Goal: Information Seeking & Learning: Learn about a topic

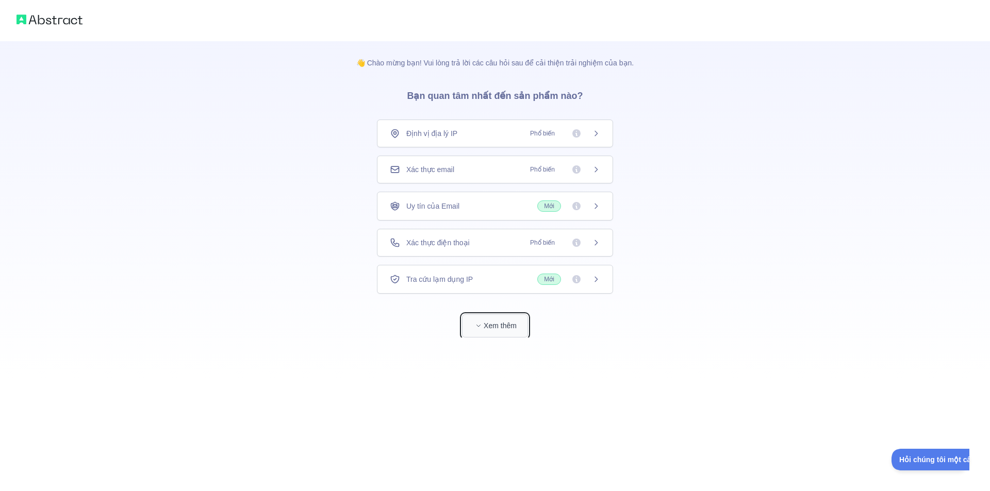
click at [493, 327] on font "Xem thêm" at bounding box center [499, 326] width 33 height 8
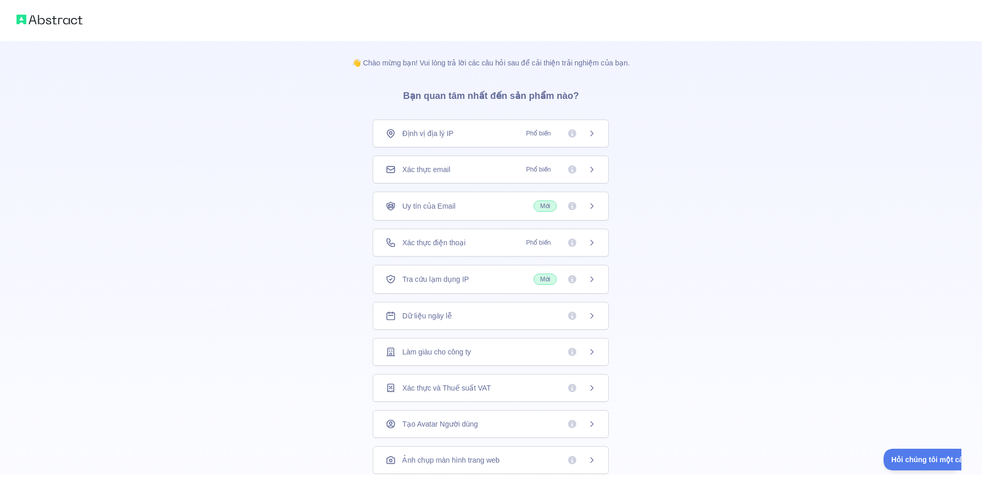
click at [582, 177] on div "Xác thực email Phổ biến" at bounding box center [491, 170] width 236 height 28
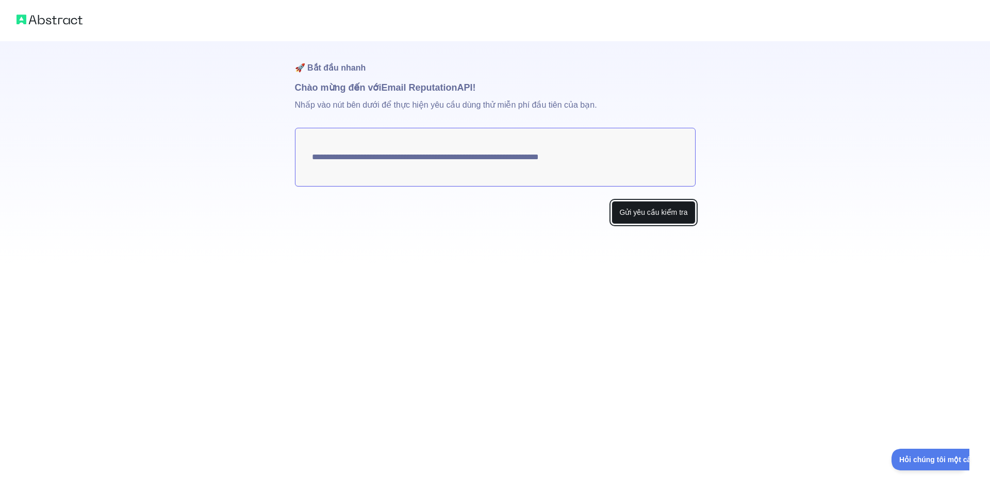
click at [669, 212] on font "Gửi yêu cầu kiểm tra" at bounding box center [653, 212] width 68 height 8
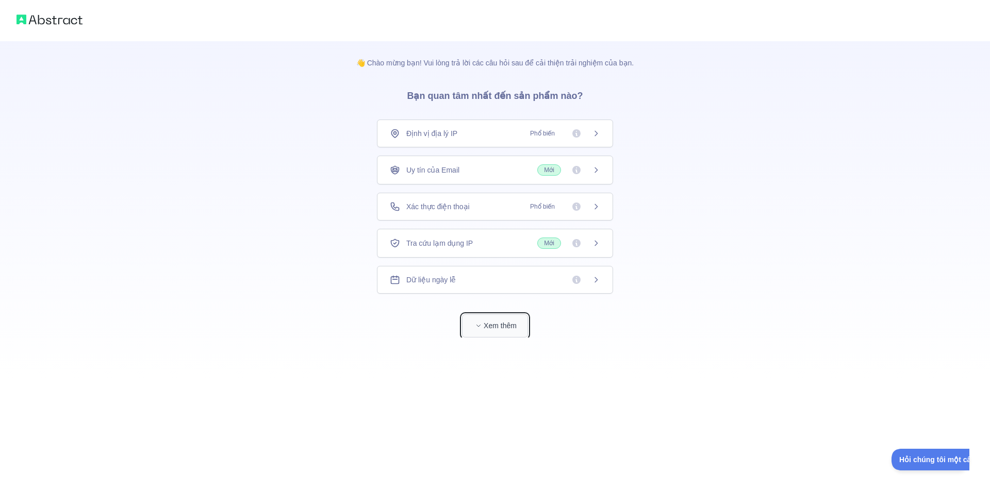
click at [518, 331] on button "Xem thêm" at bounding box center [495, 325] width 66 height 23
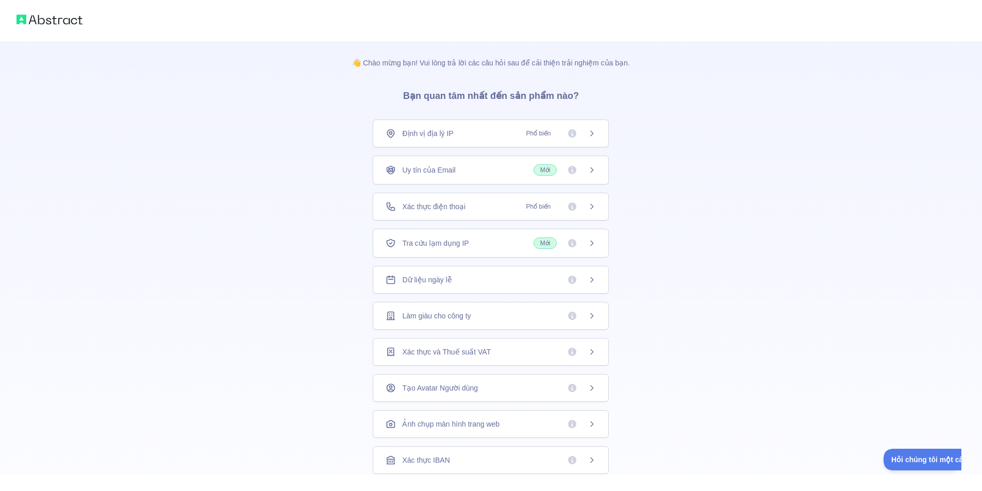
click at [533, 174] on span "Mới" at bounding box center [545, 169] width 24 height 11
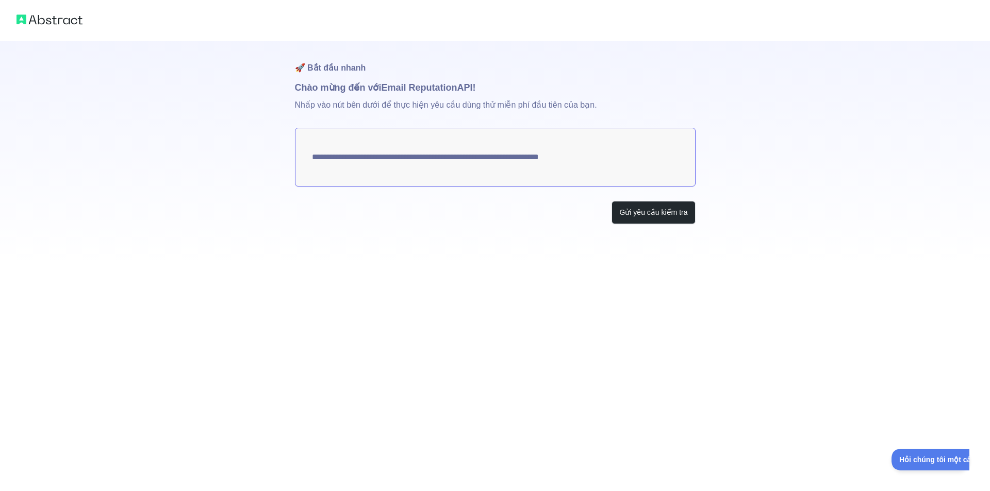
click at [505, 147] on textarea "**********" at bounding box center [495, 157] width 400 height 59
click at [482, 160] on textarea "**********" at bounding box center [495, 157] width 400 height 59
click at [353, 104] on font "Nhấp vào nút bên dưới để thực hiện yêu cầu dùng thử miễn phí đầu tiên của bạn." at bounding box center [446, 104] width 302 height 9
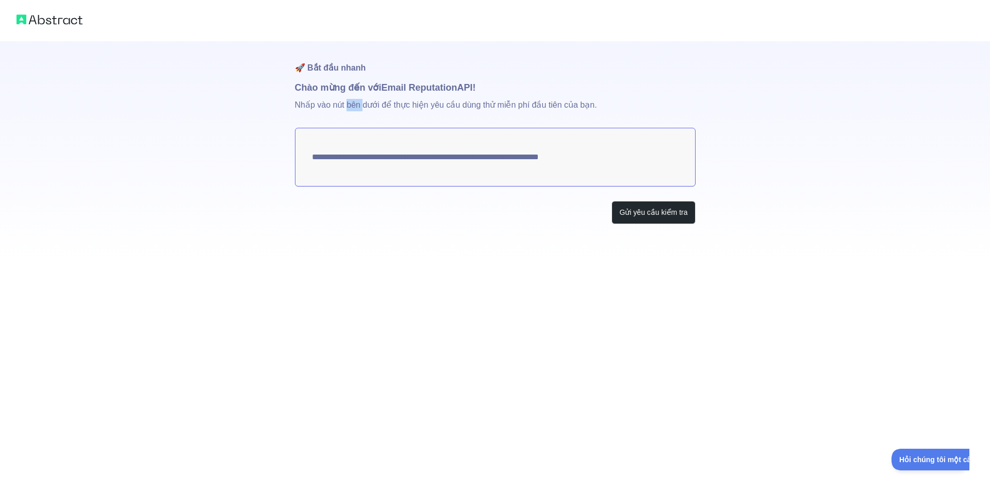
click at [353, 104] on font "Nhấp vào nút bên dưới để thực hiện yêu cầu dùng thử miễn phí đầu tiên của bạn." at bounding box center [446, 104] width 302 height 9
click at [749, 113] on div "**********" at bounding box center [495, 132] width 990 height 265
click at [638, 212] on font "Gửi yêu cầu kiểm tra" at bounding box center [653, 212] width 68 height 8
click at [460, 146] on textarea "**********" at bounding box center [495, 157] width 400 height 59
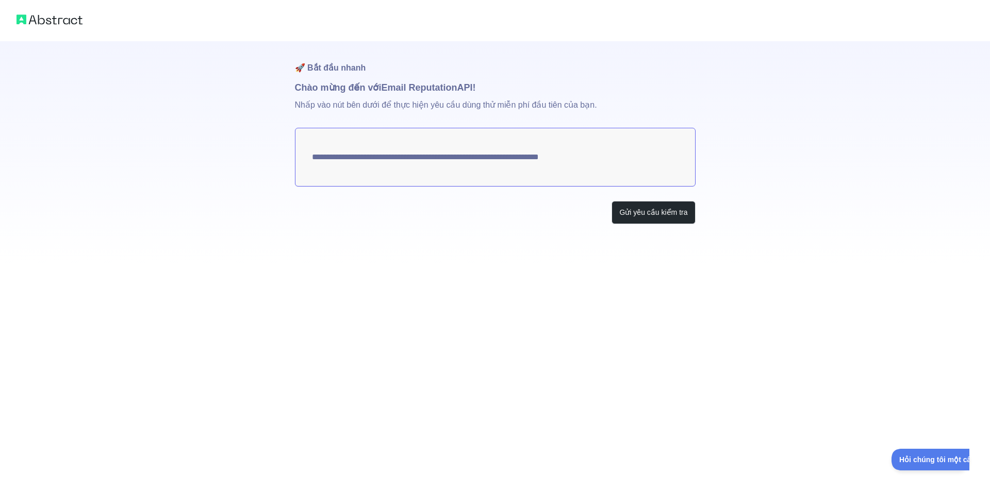
click at [439, 158] on textarea "**********" at bounding box center [495, 157] width 400 height 59
click at [668, 209] on font "Gửi yêu cầu kiểm tra" at bounding box center [653, 212] width 68 height 8
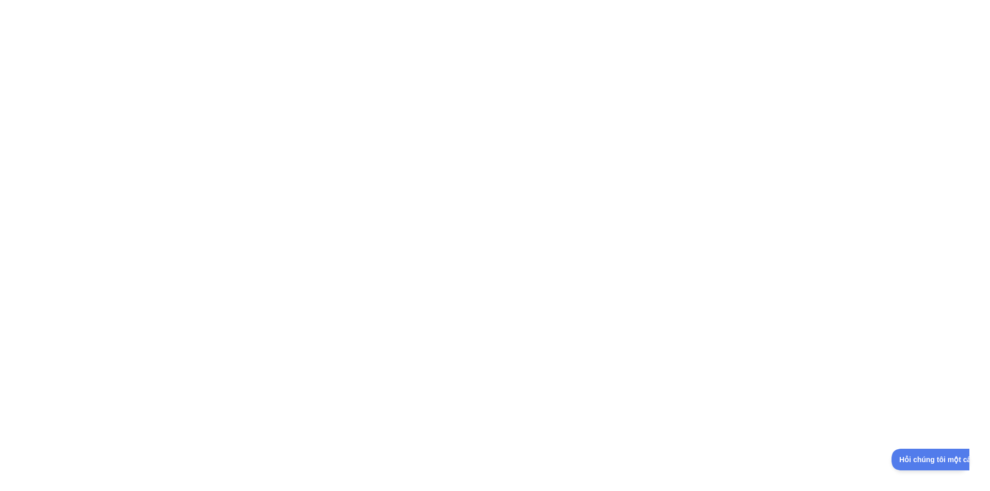
click at [41, 175] on div at bounding box center [495, 245] width 990 height 491
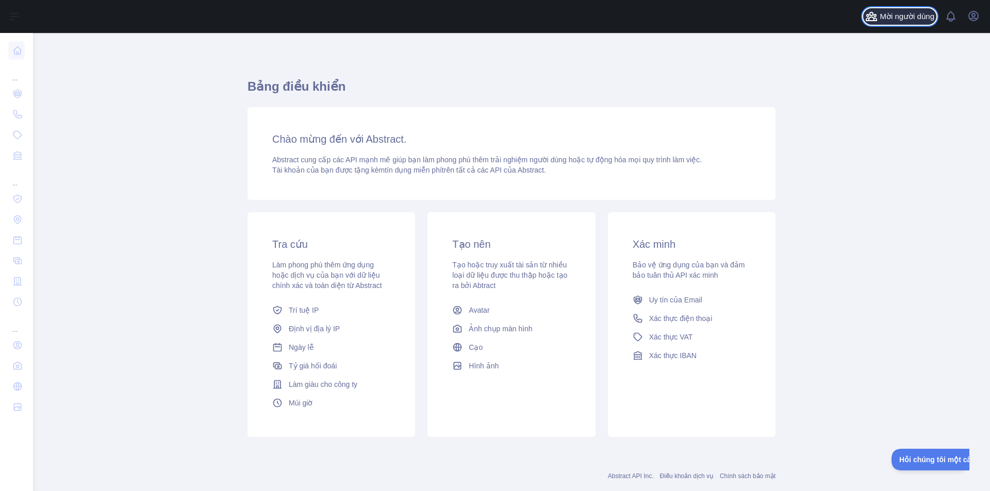
click at [910, 20] on font "Mời người dùng" at bounding box center [906, 16] width 55 height 9
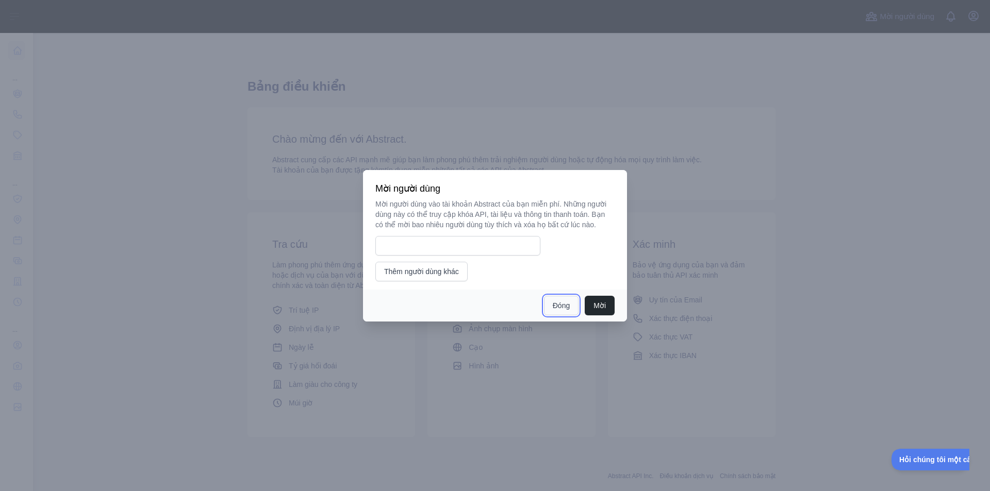
click at [564, 301] on font "Đóng" at bounding box center [560, 305] width 17 height 8
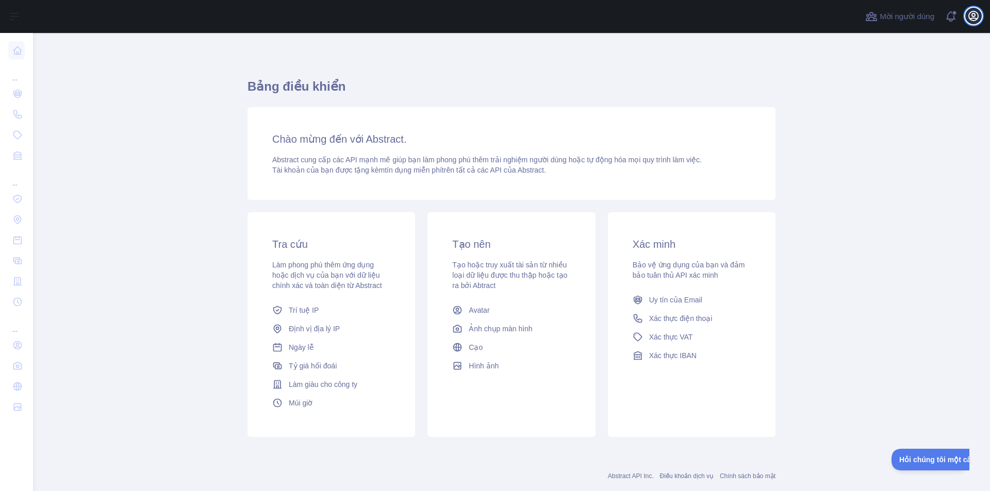
click at [973, 23] on button "Mở menu người dùng" at bounding box center [973, 16] width 16 height 16
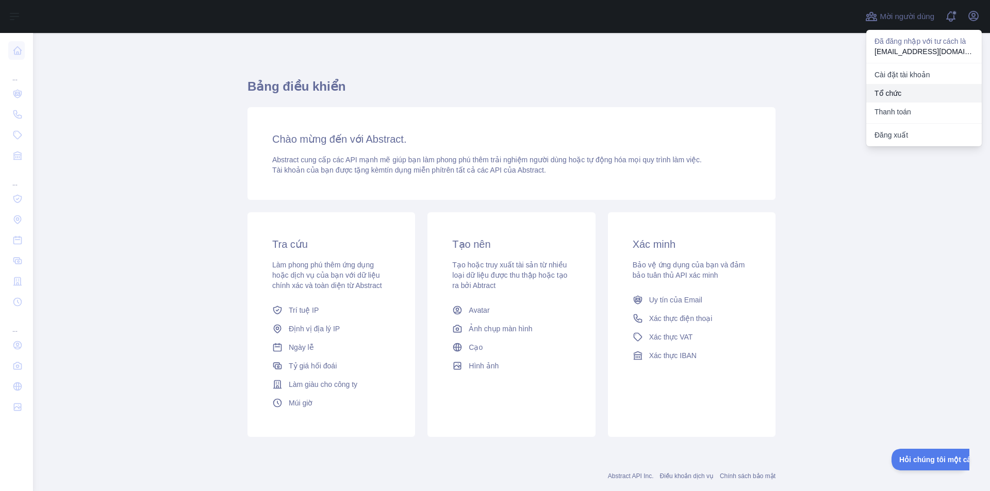
click at [901, 90] on link "Tổ chức" at bounding box center [923, 93] width 115 height 19
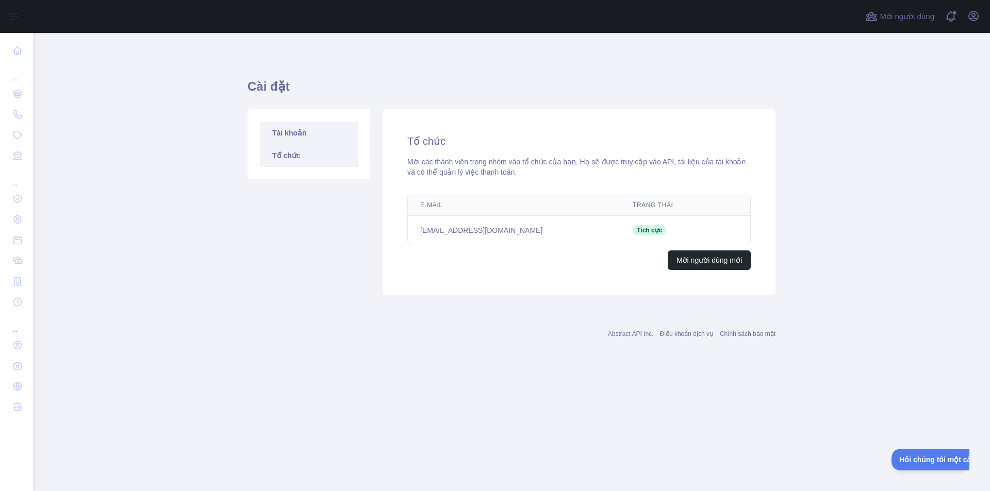
click at [308, 133] on link "Tài khoản" at bounding box center [309, 133] width 98 height 23
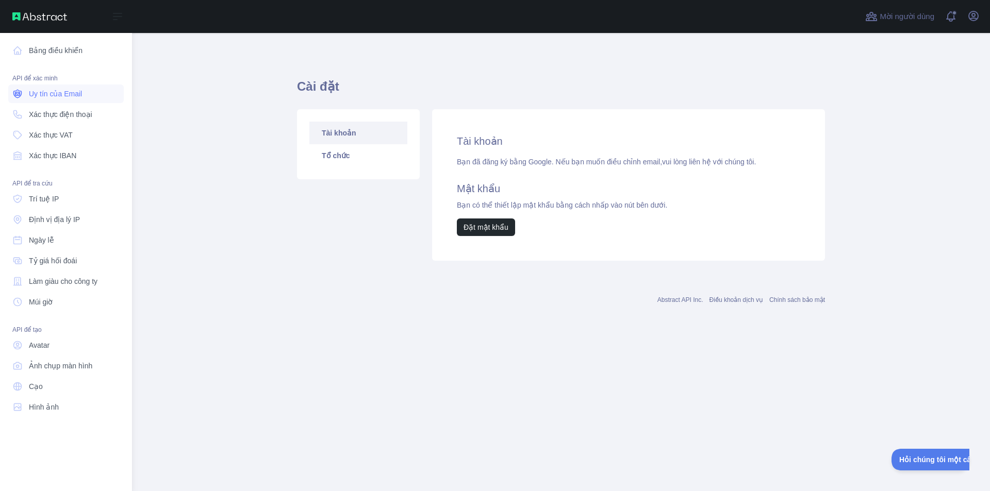
click at [58, 102] on link "Uy tín của Email" at bounding box center [65, 94] width 115 height 19
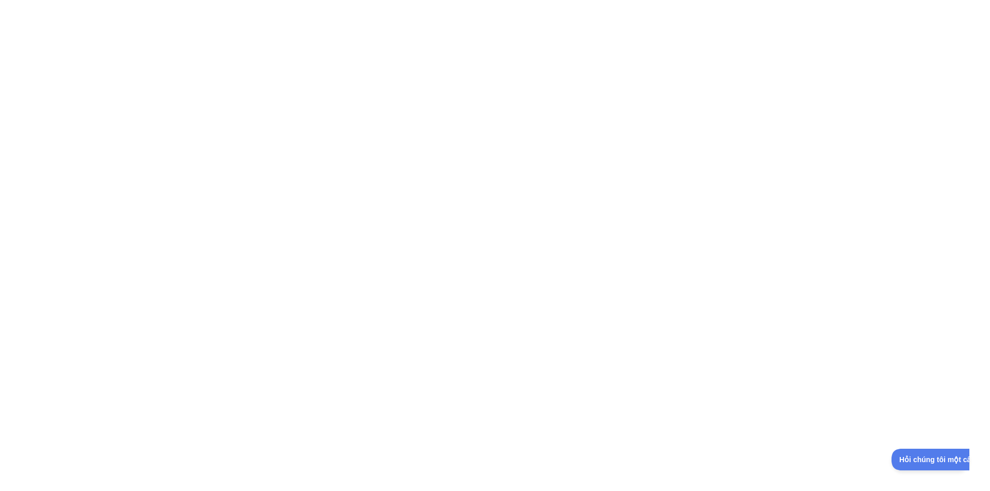
click at [674, 72] on div at bounding box center [495, 245] width 990 height 491
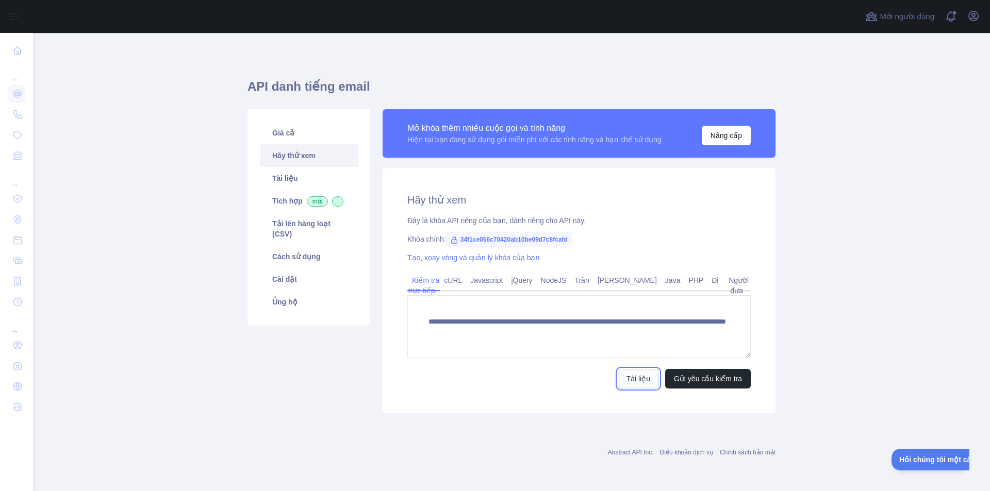
click at [656, 377] on link "Tài liệu" at bounding box center [637, 379] width 41 height 20
click at [508, 232] on span "34f1ce056c70420ab10be09d7c8fcafd" at bounding box center [509, 239] width 126 height 15
click at [497, 236] on font "34f1ce056c70420ab10be09d7c8fcafd" at bounding box center [513, 239] width 107 height 7
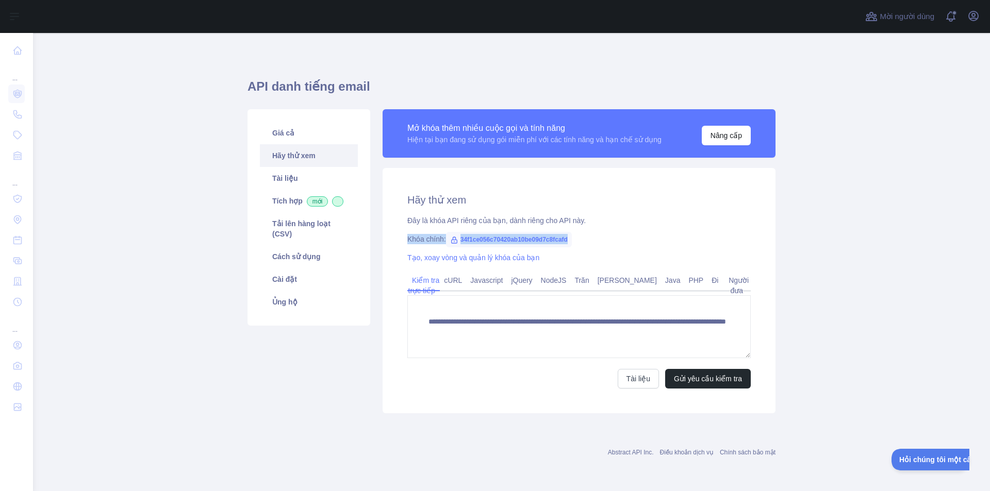
click at [538, 237] on font "34f1ce056c70420ab10be09d7c8fcafd" at bounding box center [513, 239] width 107 height 7
click at [766, 47] on div "**********" at bounding box center [511, 261] width 528 height 457
click at [294, 207] on link "Tích hợp mới" at bounding box center [309, 201] width 98 height 23
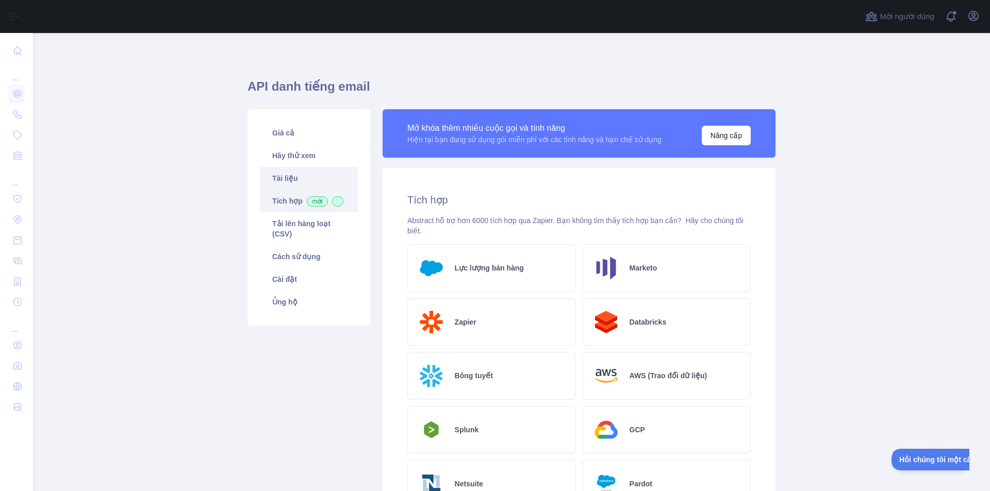
click at [303, 170] on link "Tài liệu" at bounding box center [309, 178] width 98 height 23
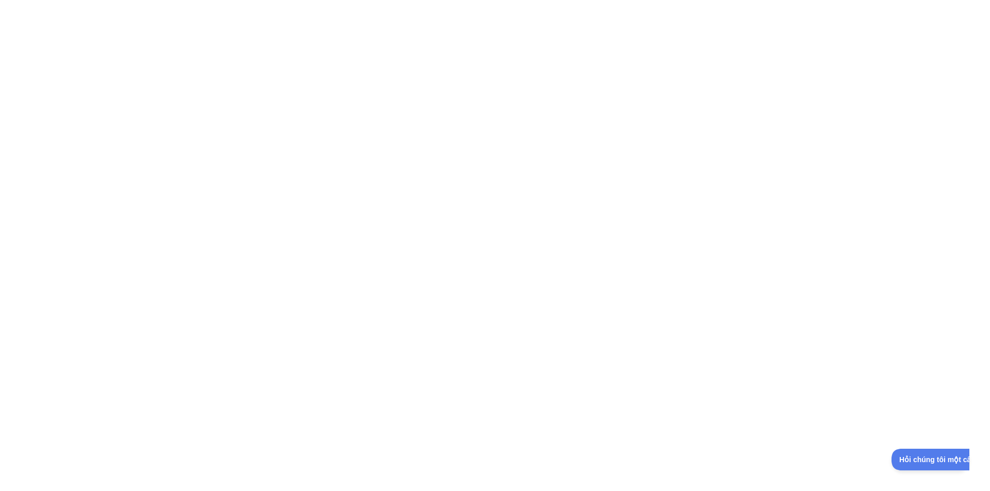
click at [674, 97] on div at bounding box center [495, 245] width 990 height 491
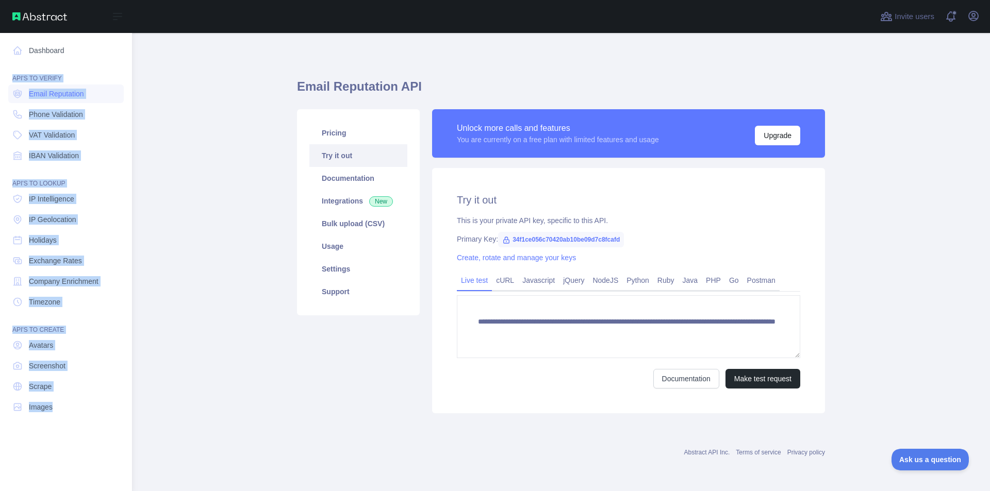
drag, startPoint x: 0, startPoint y: 42, endPoint x: 132, endPoint y: 372, distance: 355.9
click at [107, 441] on div "Dashboard API'S TO VERIFY Email Reputation Phone Validation VAT Validation IBAN…" at bounding box center [66, 241] width 132 height 483
copy nav "API'S TO VERIFY Email Reputation Phone Validation VAT Validation IBAN Validatio…"
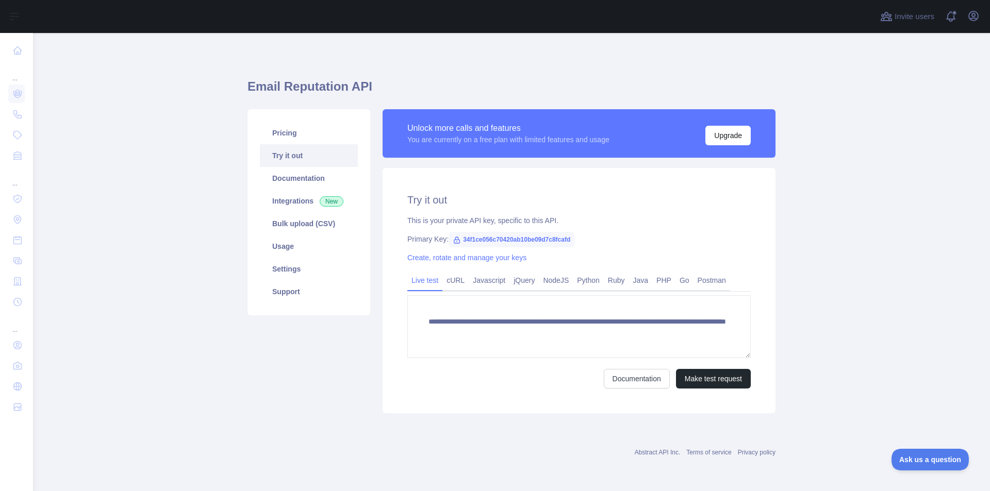
click at [159, 114] on main "**********" at bounding box center [511, 262] width 957 height 458
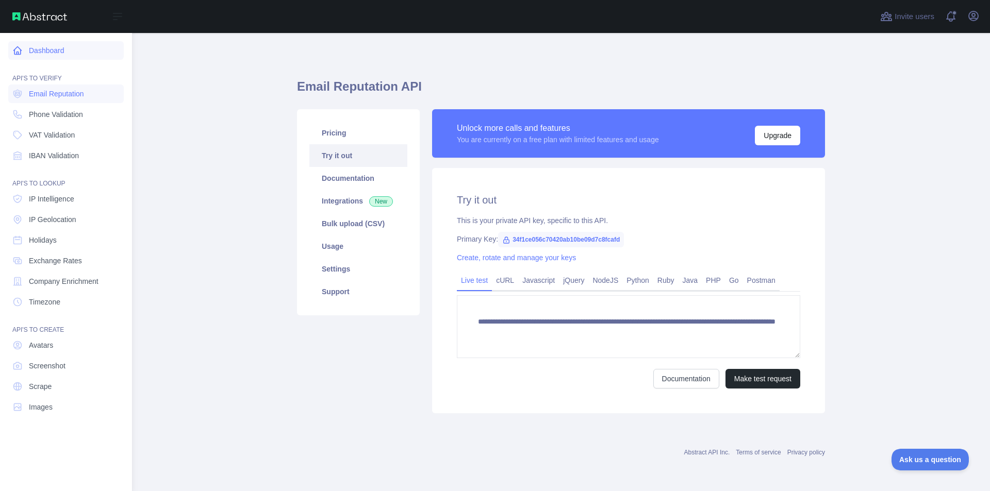
click at [44, 51] on link "Dashboard" at bounding box center [65, 50] width 115 height 19
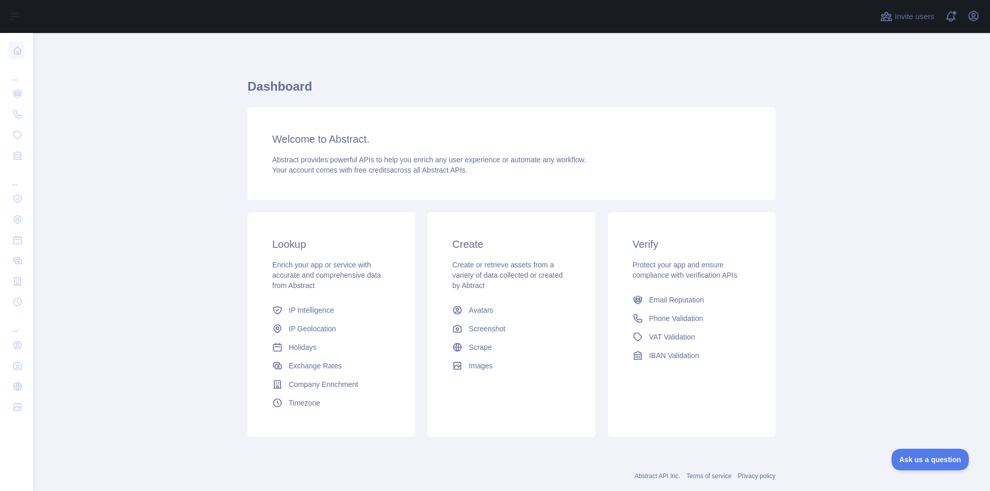
scroll to position [22, 0]
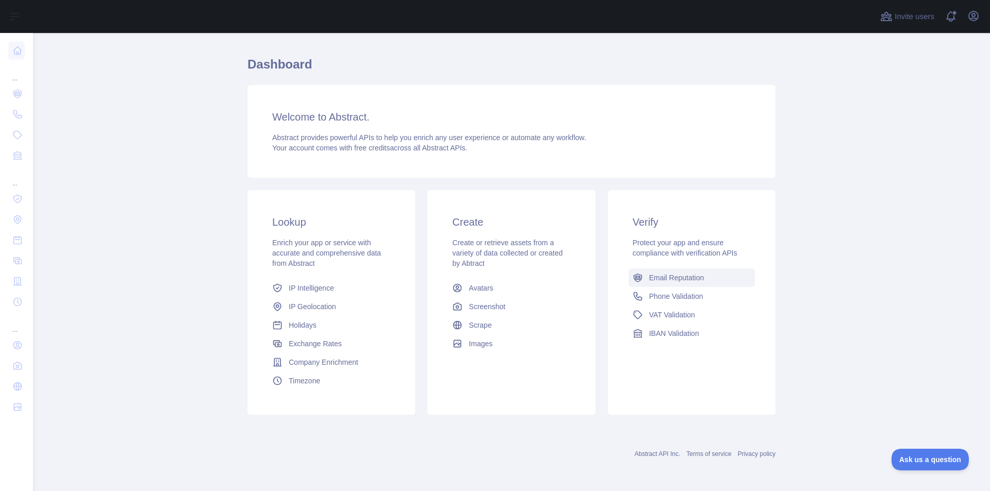
click at [702, 283] on link "Email Reputation" at bounding box center [691, 278] width 126 height 19
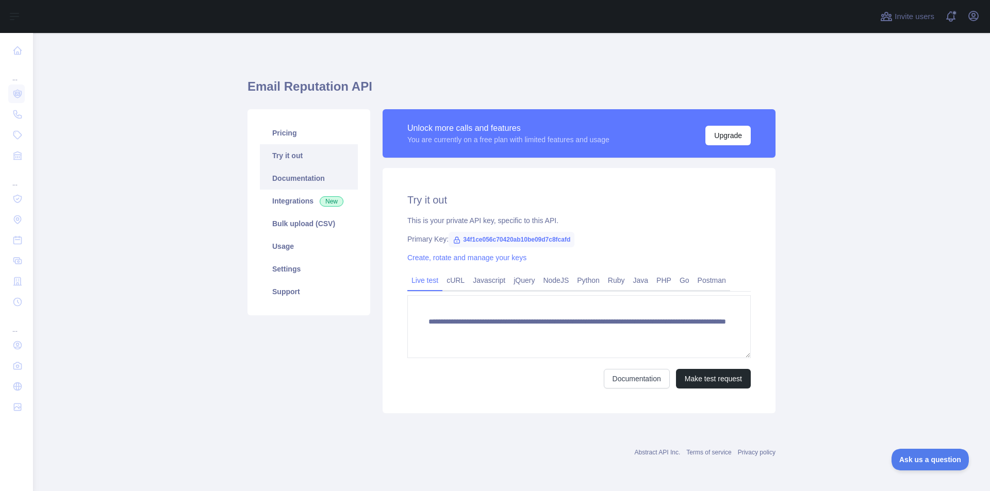
click at [292, 175] on link "Documentation" at bounding box center [309, 178] width 98 height 23
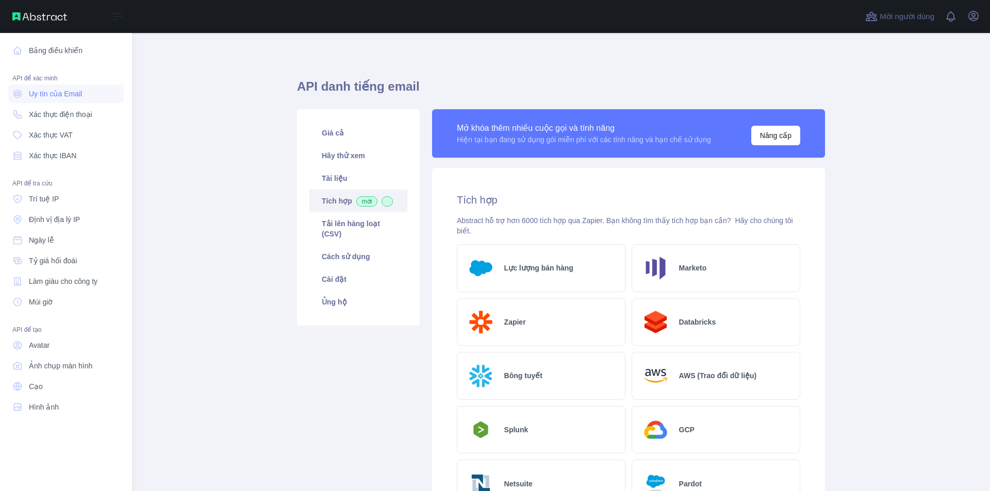
click at [75, 57] on link "Bảng điều khiển" at bounding box center [65, 50] width 115 height 19
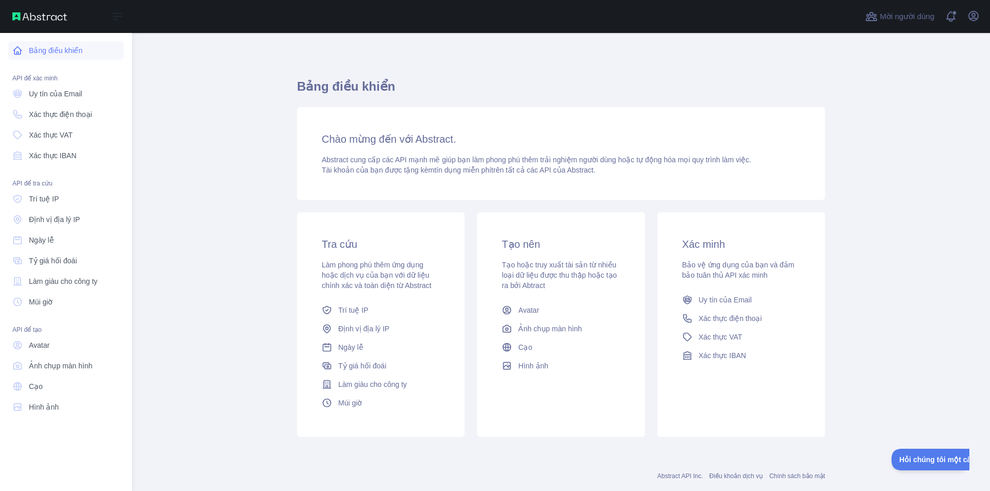
click at [82, 55] on link "Bảng điều khiển" at bounding box center [65, 50] width 115 height 19
click at [129, 16] on button "Mở thanh bên" at bounding box center [117, 16] width 29 height 12
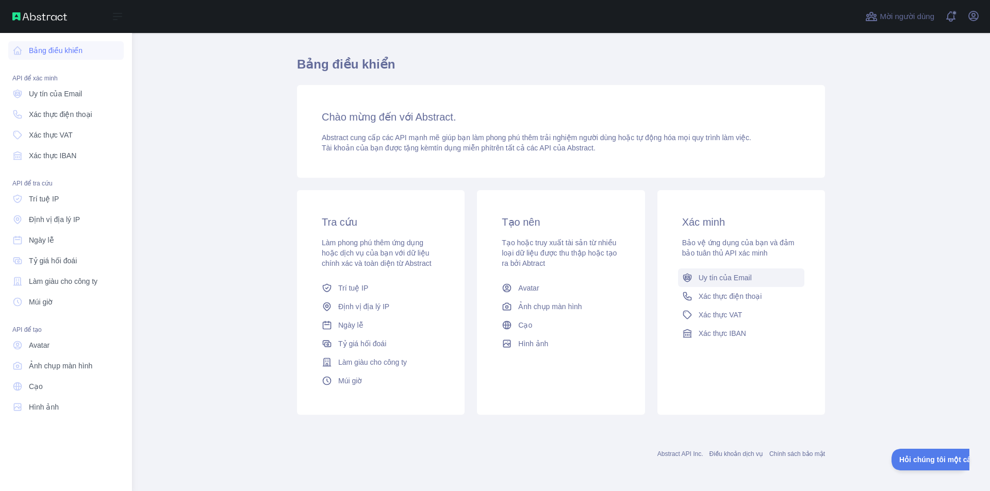
click at [700, 281] on font "Uy tín của Email" at bounding box center [724, 278] width 53 height 8
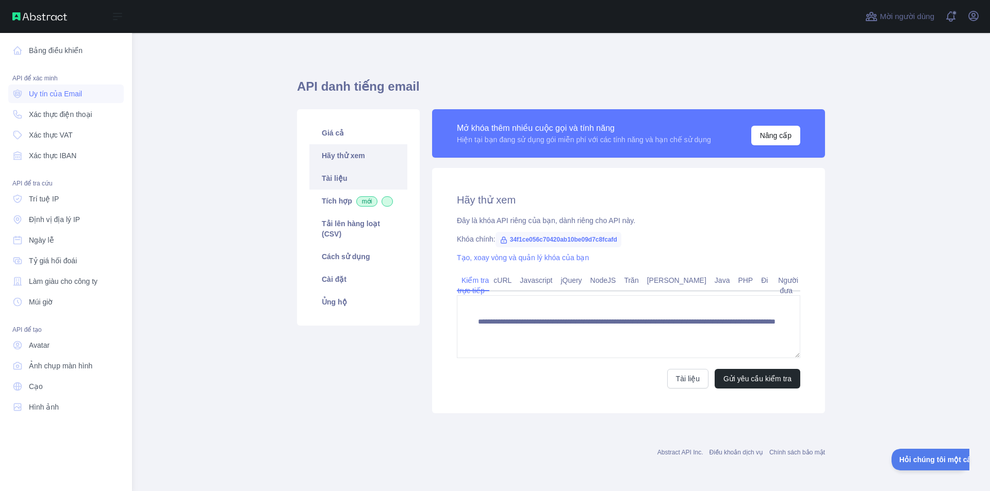
click at [381, 187] on link "Tài liệu" at bounding box center [358, 178] width 98 height 23
click at [358, 139] on link "Giá cả" at bounding box center [358, 133] width 98 height 23
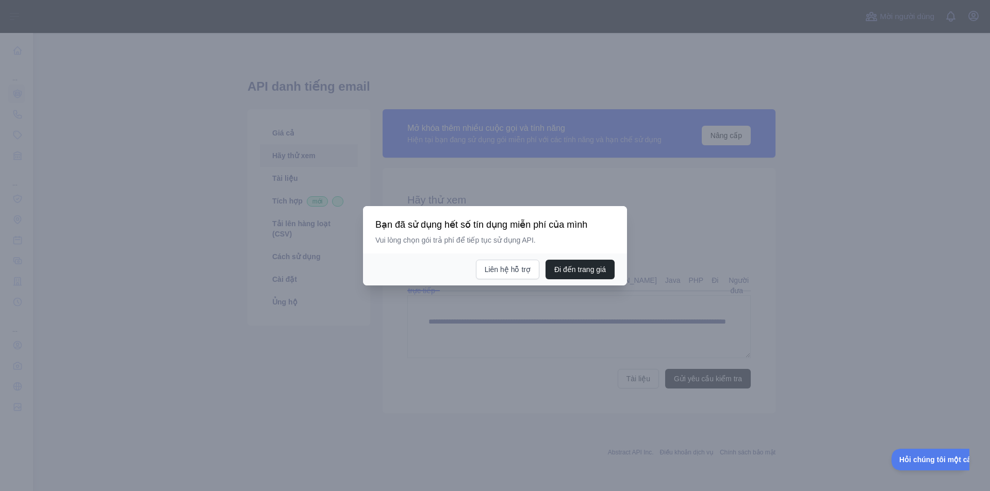
click at [681, 232] on div at bounding box center [495, 245] width 990 height 491
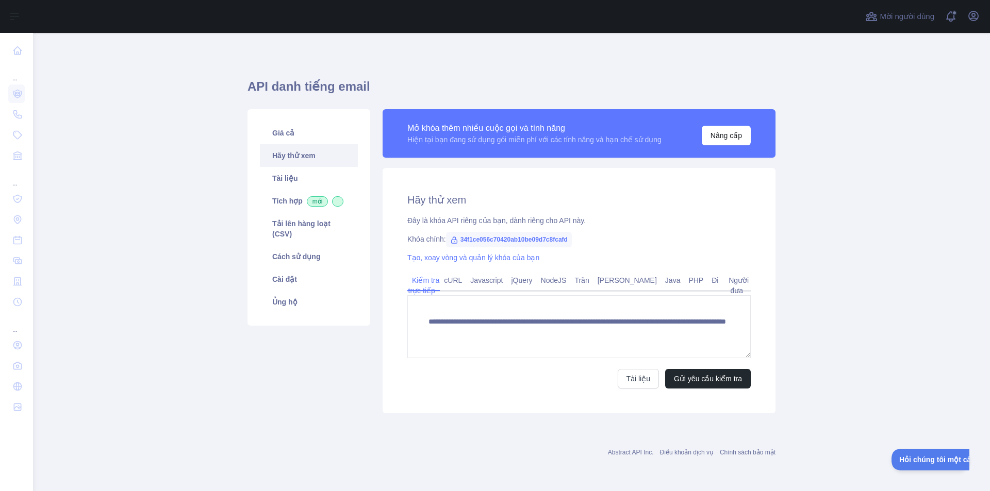
click at [732, 124] on div "Mở khóa thêm nhiều cuộc gọi và tính năng Hiện tại bạn đang sử dụng gói miễn phí…" at bounding box center [578, 134] width 343 height 24
click at [726, 140] on font "Nâng cấp" at bounding box center [725, 135] width 31 height 8
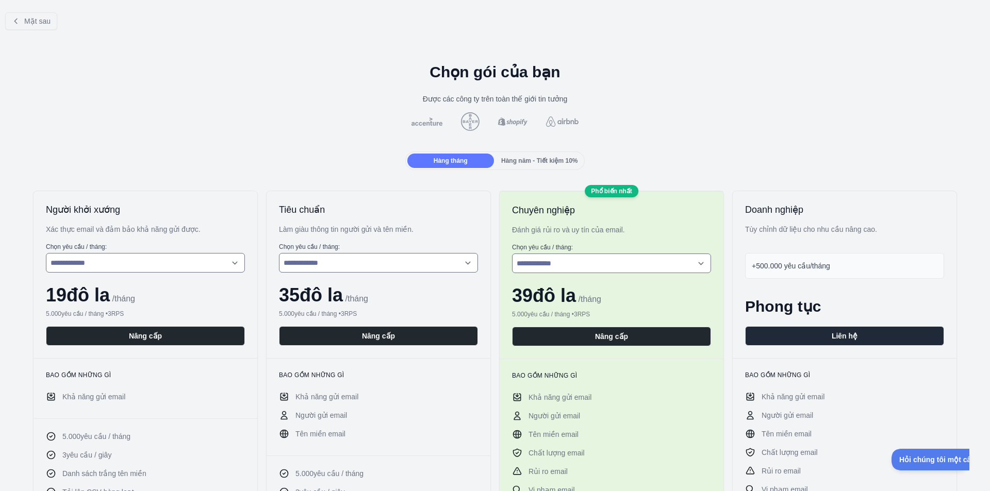
scroll to position [52, 0]
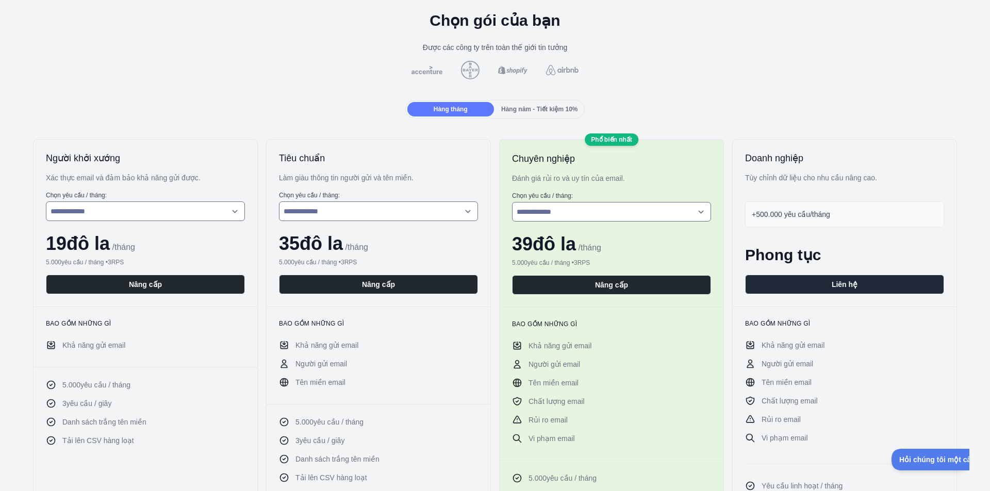
click at [125, 287] on button "Nâng cấp" at bounding box center [145, 285] width 199 height 20
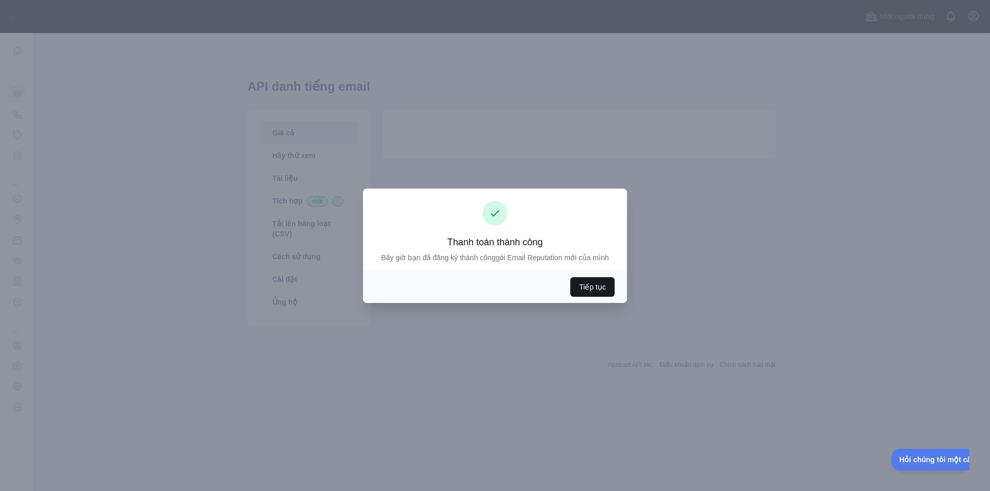
click at [577, 285] on button "Tiếp tục" at bounding box center [592, 287] width 44 height 20
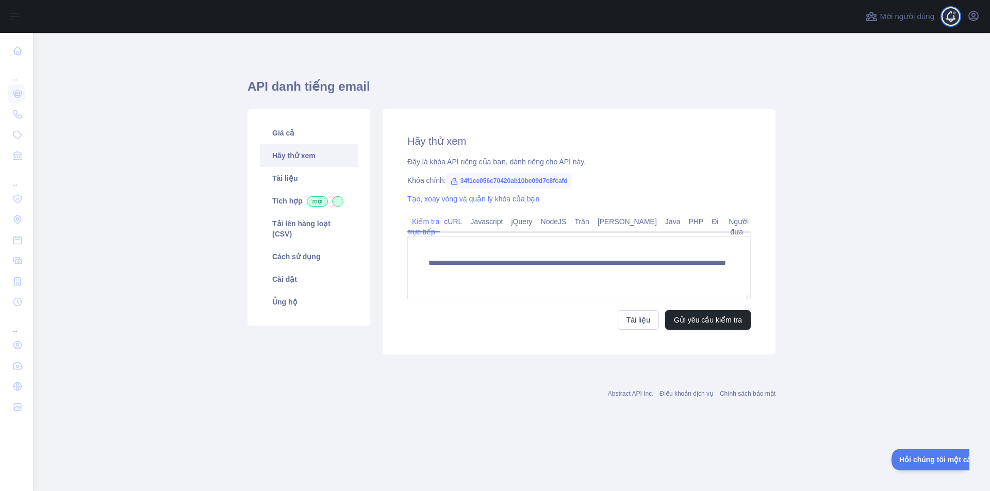
click at [960, 18] on span at bounding box center [954, 16] width 21 height 33
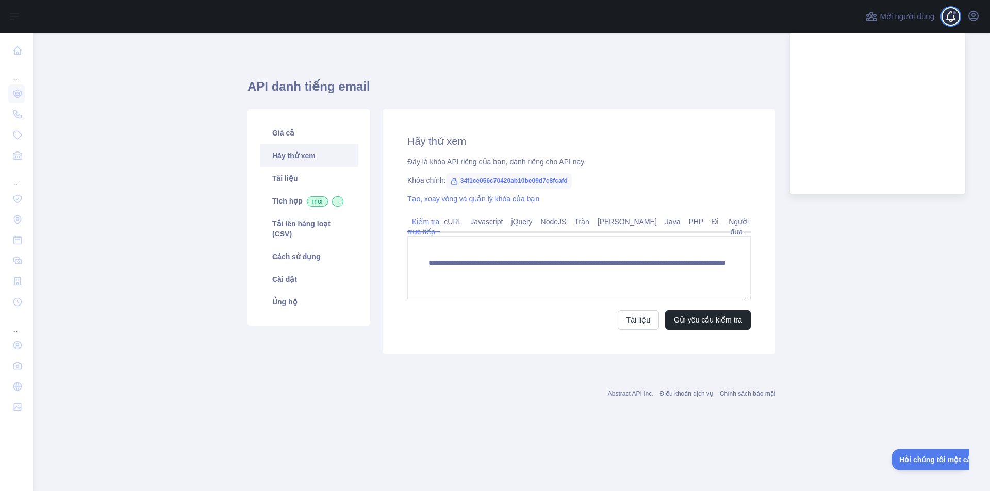
click at [952, 12] on span at bounding box center [953, 12] width 5 height 5
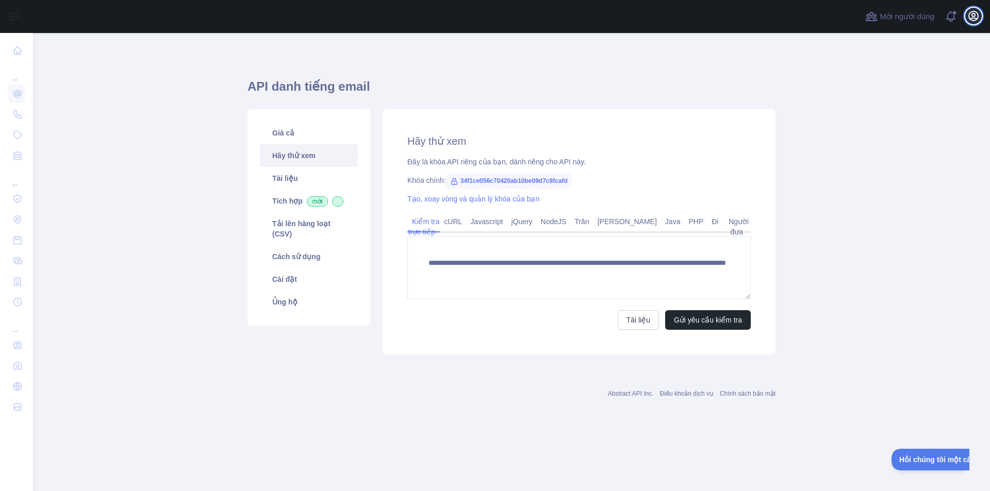
click at [967, 22] on icon "button" at bounding box center [973, 16] width 12 height 12
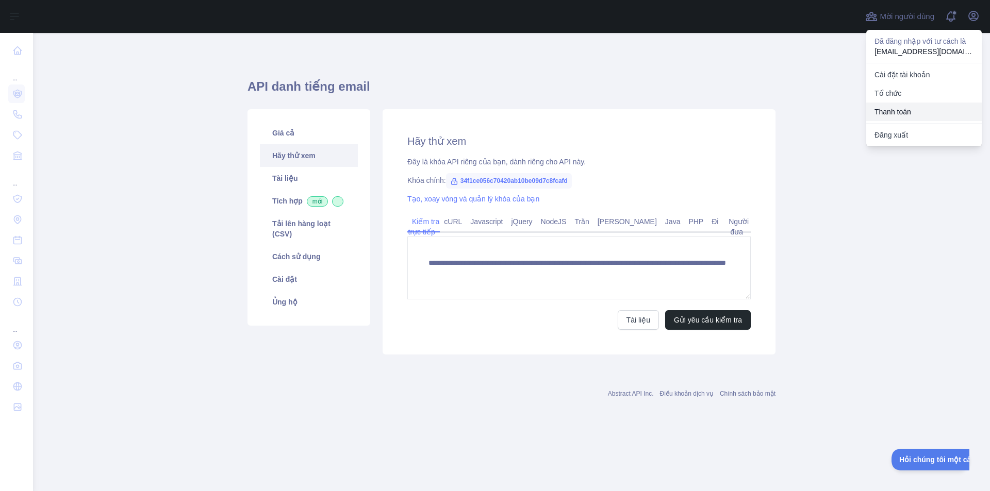
click at [926, 114] on button "Thanh toán" at bounding box center [923, 112] width 115 height 19
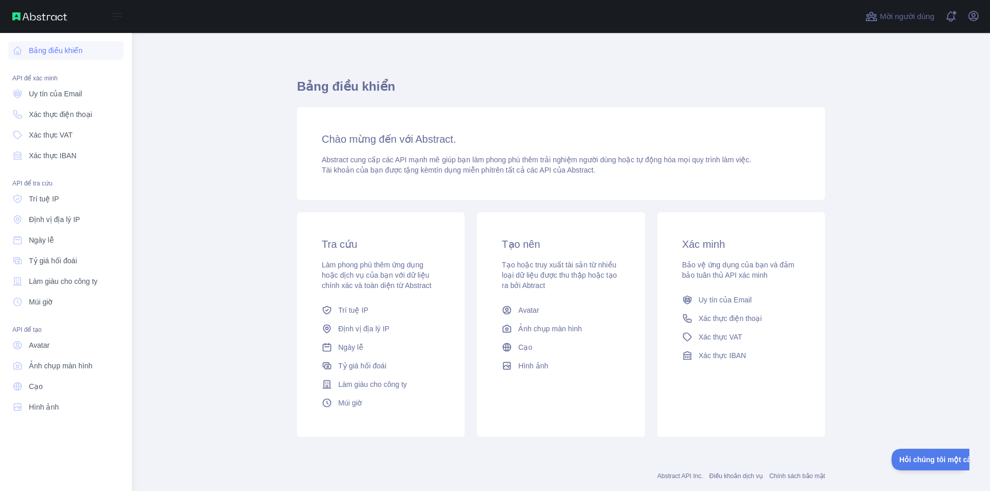
click at [0, 32] on div "Mở thanh bên" at bounding box center [66, 16] width 132 height 33
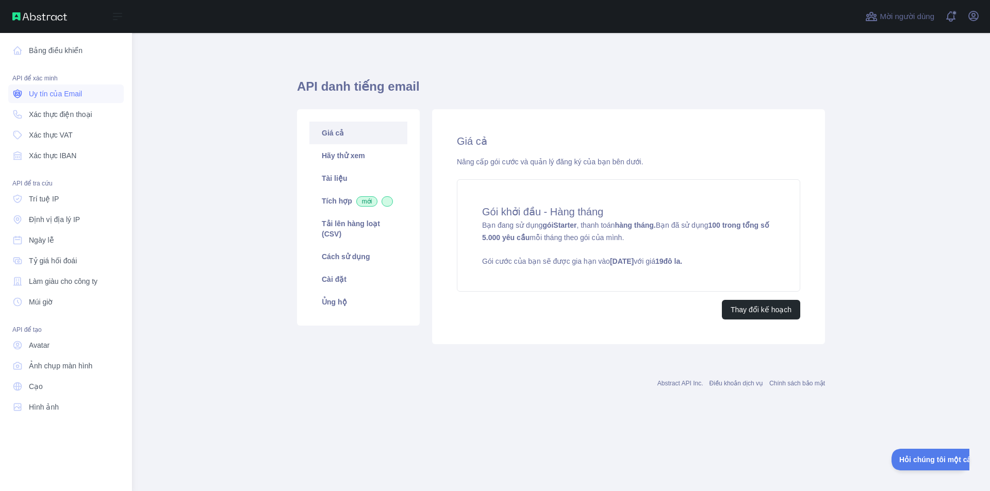
click at [63, 96] on font "Uy tín của Email" at bounding box center [55, 94] width 53 height 8
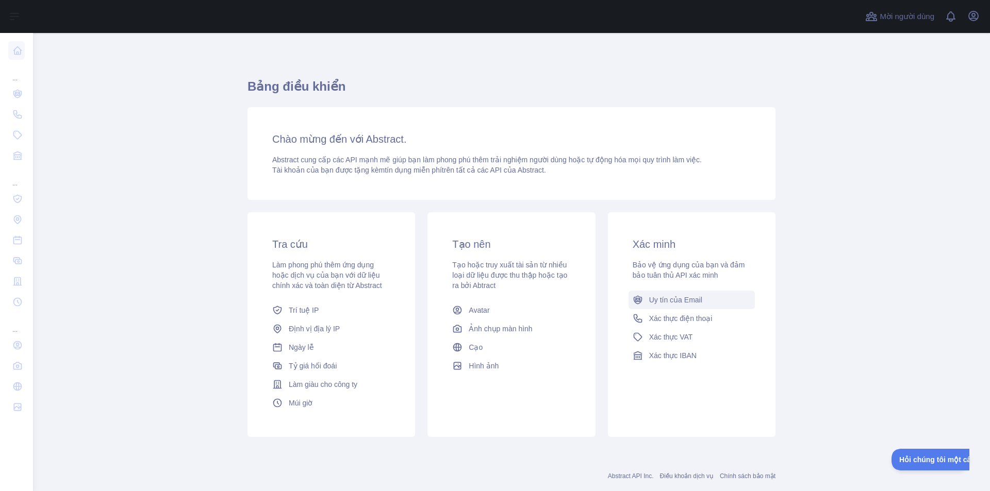
click at [690, 299] on font "Uy tín của Email" at bounding box center [675, 300] width 53 height 8
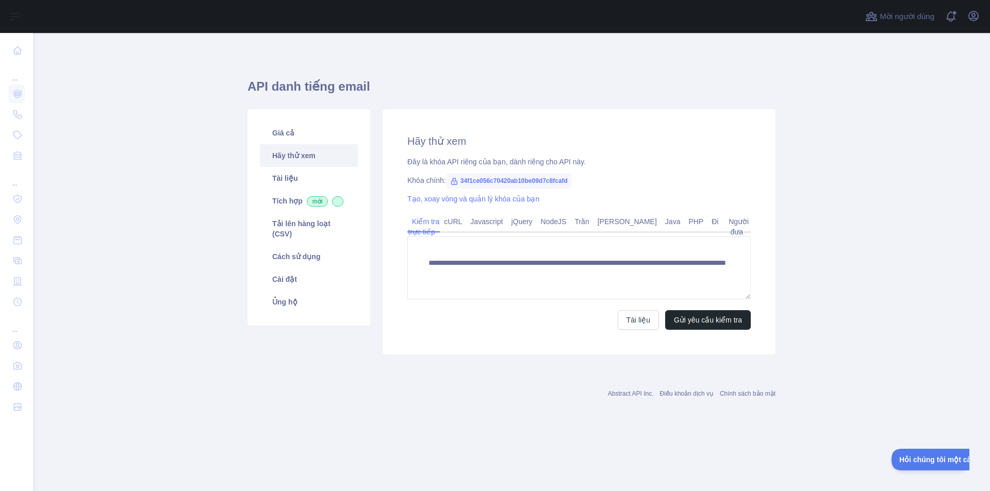
click at [519, 176] on span "34f1ce056c70420ab10be09d7c8fcafd" at bounding box center [509, 180] width 126 height 15
click at [592, 179] on div "Khóa chính: 34f1ce056c70420ab10be09d7c8fcafd" at bounding box center [578, 180] width 343 height 10
click at [495, 179] on font "34f1ce056c70420ab10be09d7c8fcafd" at bounding box center [513, 180] width 107 height 7
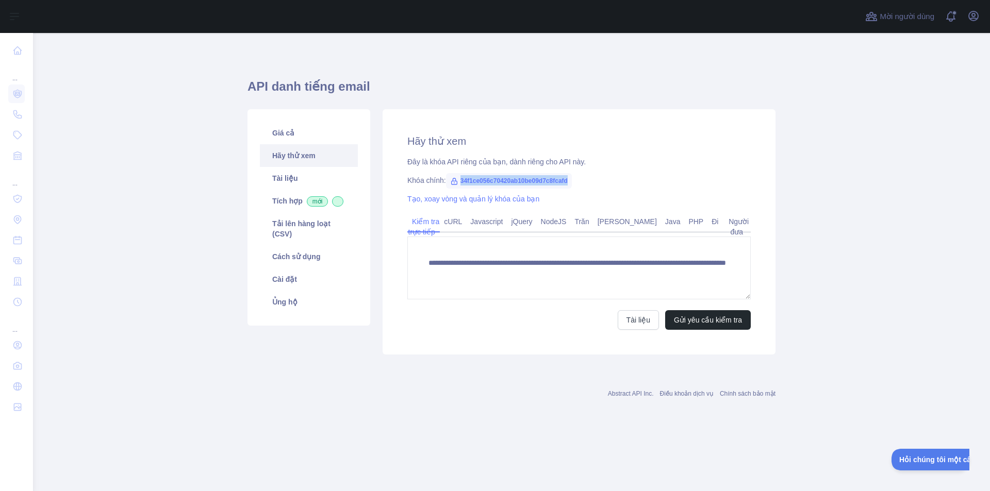
click at [495, 179] on font "34f1ce056c70420ab10be09d7c8fcafd" at bounding box center [513, 180] width 107 height 7
click at [504, 116] on div "**********" at bounding box center [511, 219] width 528 height 282
click at [498, 205] on div "**********" at bounding box center [578, 231] width 393 height 245
click at [498, 204] on div "**********" at bounding box center [578, 231] width 393 height 245
click at [505, 197] on font "Tạo, xoay vòng và quản lý khóa của bạn" at bounding box center [473, 199] width 132 height 8
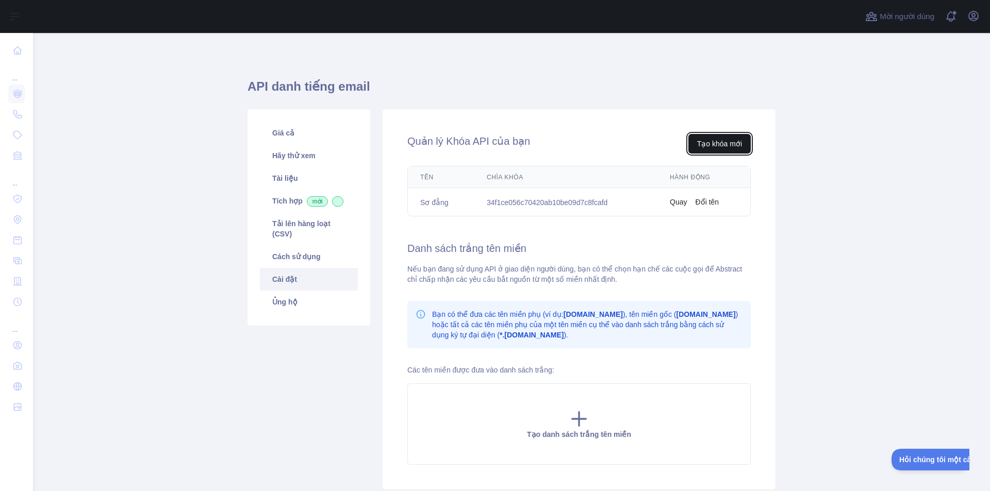
click at [736, 149] on button "Tạo khóa mới" at bounding box center [719, 144] width 62 height 20
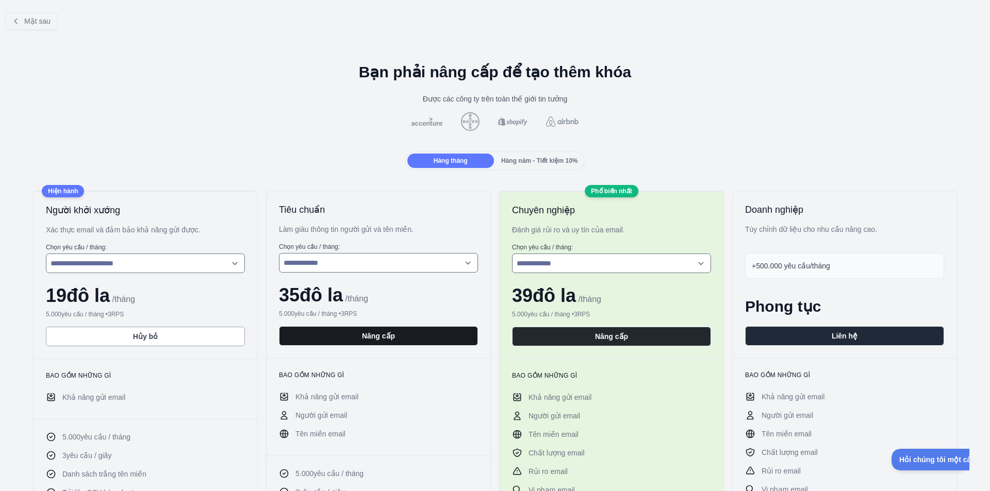
click at [432, 343] on button "Nâng cấp" at bounding box center [378, 336] width 199 height 20
click at [444, 338] on button "Nâng cấp" at bounding box center [378, 336] width 199 height 20
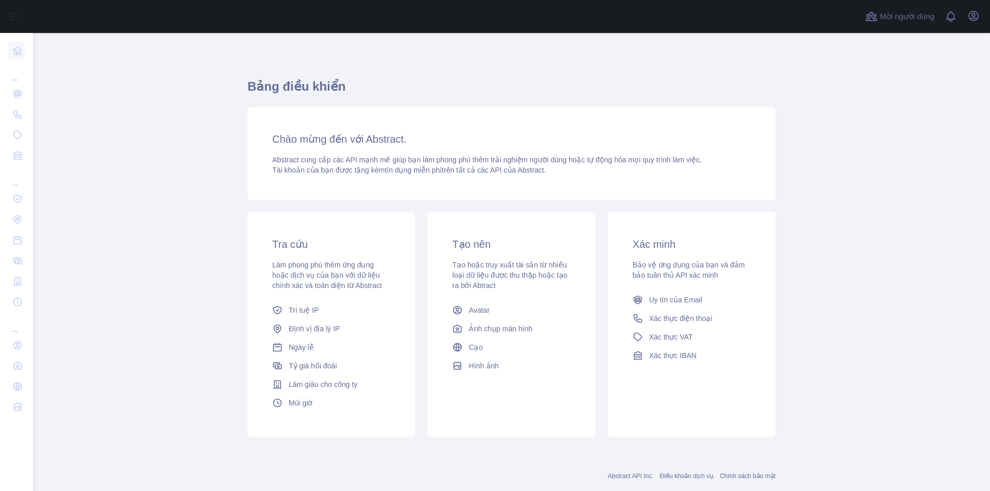
click at [983, 19] on div "Mời người dùng Xem thông báo Mở menu người dùng" at bounding box center [511, 16] width 957 height 33
click at [982, 18] on div "Mời người dùng Xem thông báo Mở menu người dùng" at bounding box center [511, 16] width 957 height 33
click at [972, 20] on icon "button" at bounding box center [972, 15] width 9 height 9
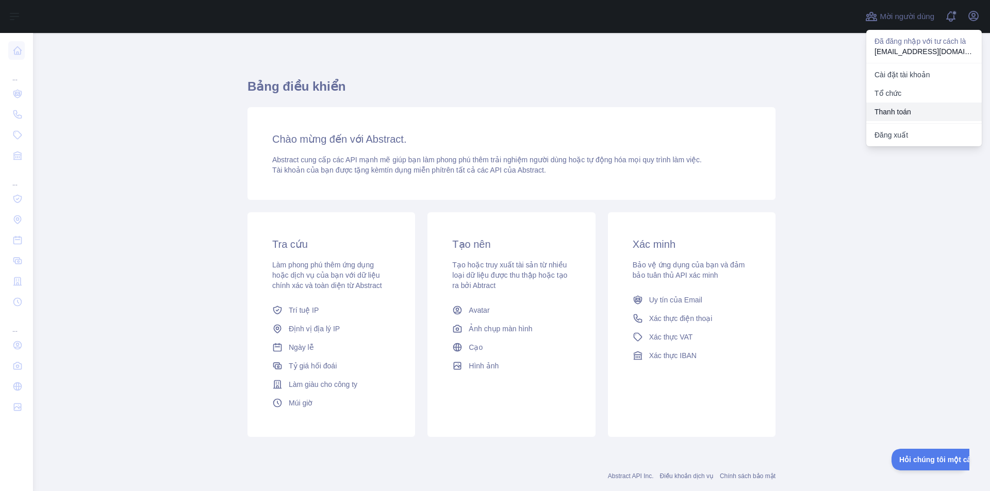
click at [902, 106] on button "Thanh toán" at bounding box center [923, 112] width 115 height 19
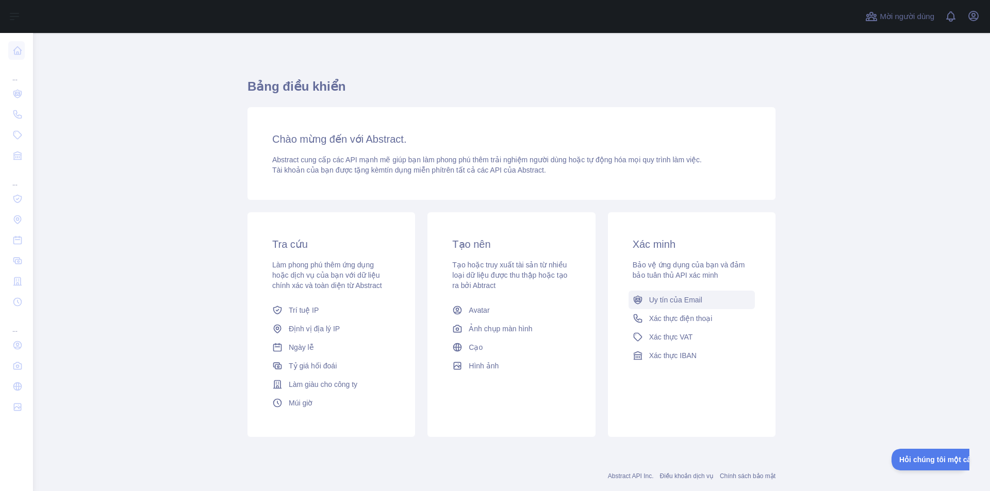
click at [688, 304] on font "Uy tín của Email" at bounding box center [675, 300] width 53 height 8
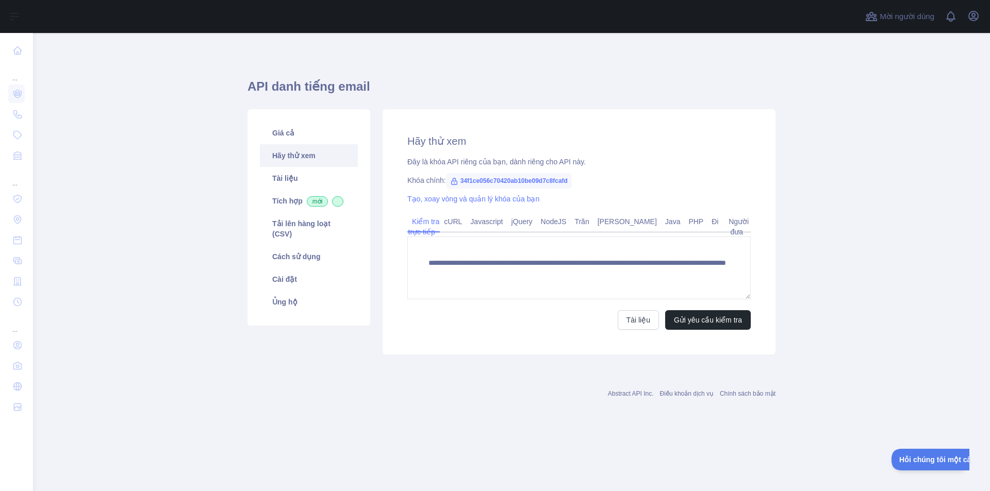
click at [543, 187] on span "34f1ce056c70420ab10be09d7c8fcafd" at bounding box center [509, 180] width 126 height 15
click at [545, 183] on font "34f1ce056c70420ab10be09d7c8fcafd" at bounding box center [513, 180] width 107 height 7
copy font "34f1ce056c70420ab10be09d7c8fcafd"
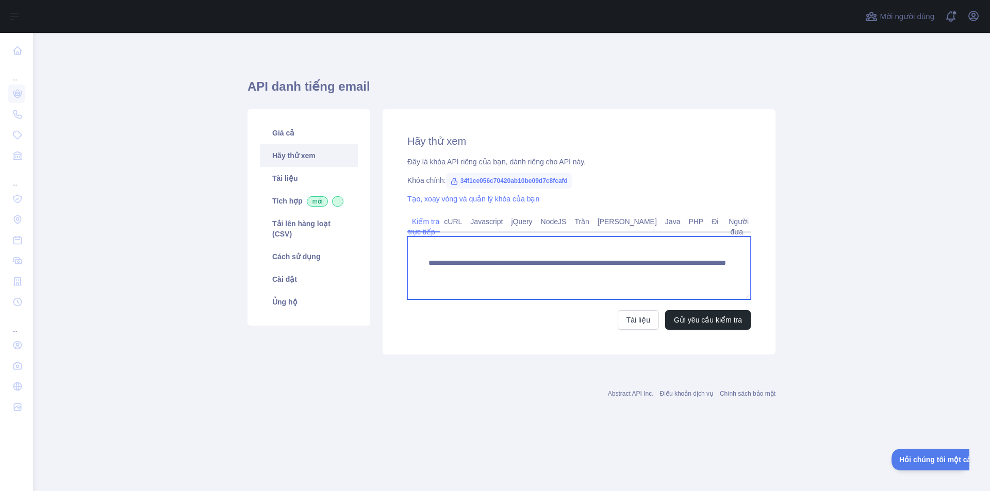
click at [611, 277] on textarea "**********" at bounding box center [578, 268] width 343 height 63
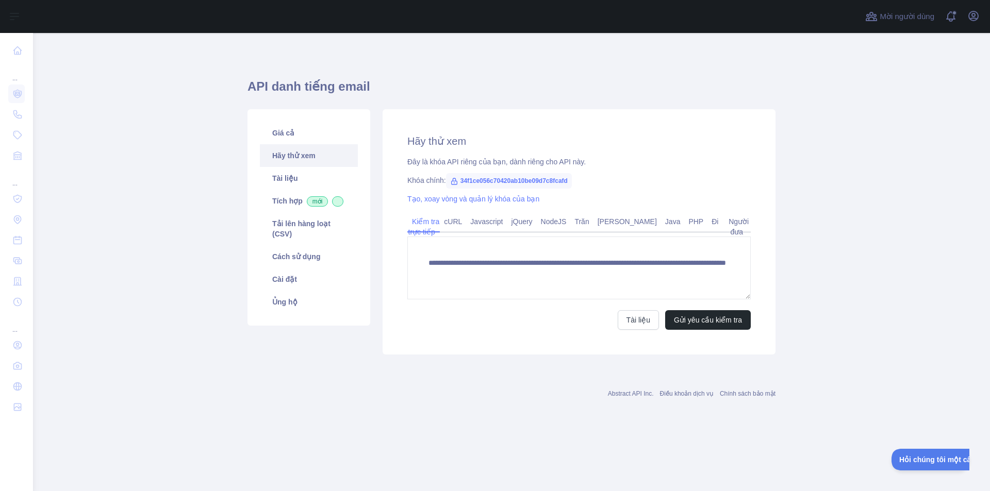
click at [567, 182] on font "34f1ce056c70420ab10be09d7c8fcafd" at bounding box center [513, 180] width 107 height 7
click at [561, 181] on font "34f1ce056c70420ab10be09d7c8fcafd" at bounding box center [513, 180] width 107 height 7
copy font "34f1ce056c70420ab10be09d7c8fcafd"
click at [757, 109] on div "**********" at bounding box center [578, 231] width 393 height 245
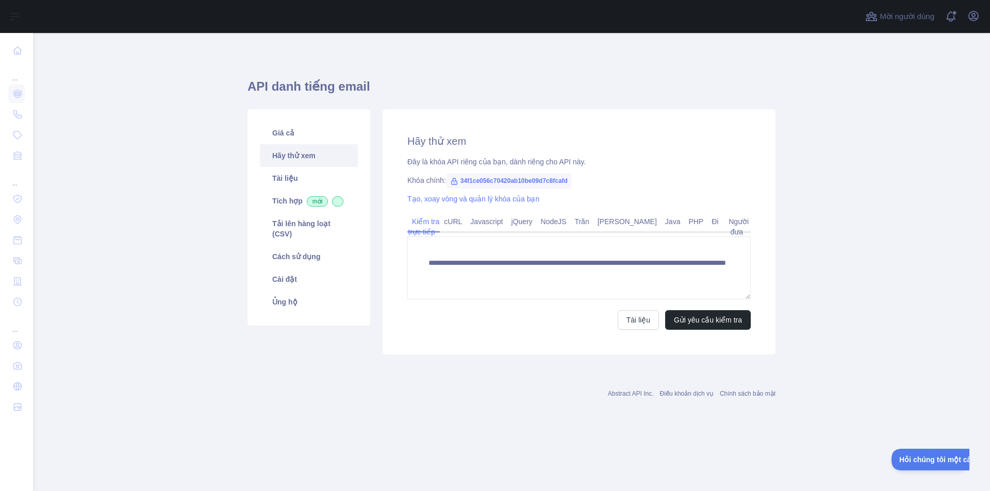
click at [528, 179] on font "34f1ce056c70420ab10be09d7c8fcafd" at bounding box center [513, 180] width 107 height 7
copy font "34f1ce056c70420ab10be09d7c8fcafd"
click at [718, 326] on button "Gửi yêu cầu kiểm tra" at bounding box center [708, 320] width 86 height 20
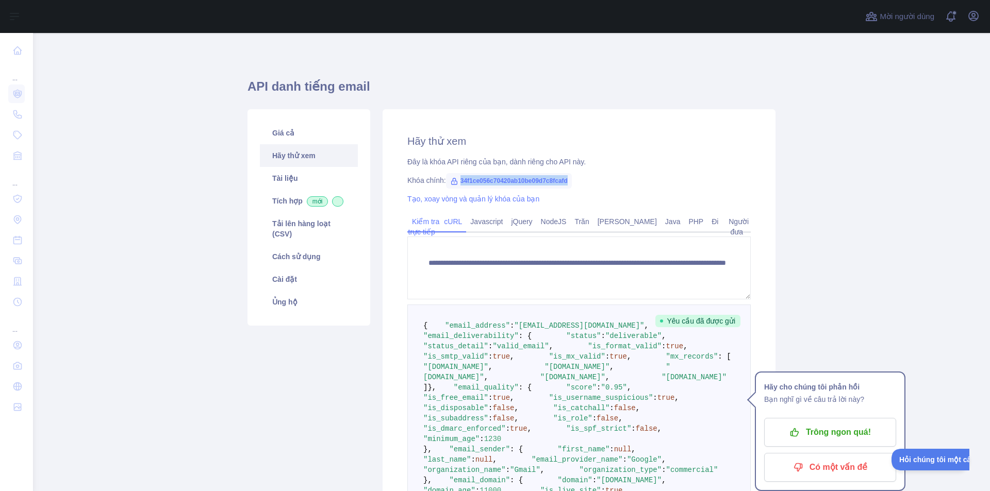
click at [462, 219] on font "cURL" at bounding box center [453, 221] width 18 height 8
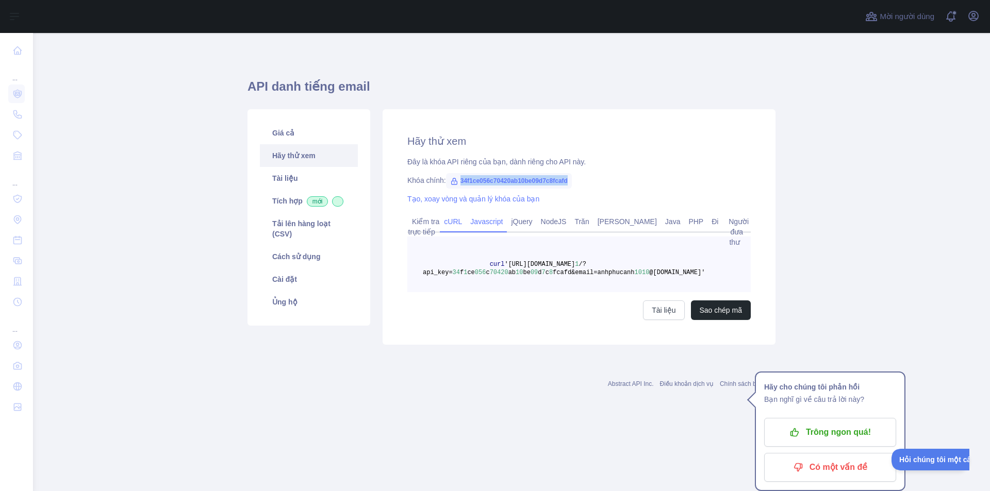
drag, startPoint x: 507, startPoint y: 222, endPoint x: 516, endPoint y: 224, distance: 10.1
click at [502, 222] on font "Javascript" at bounding box center [486, 221] width 32 height 8
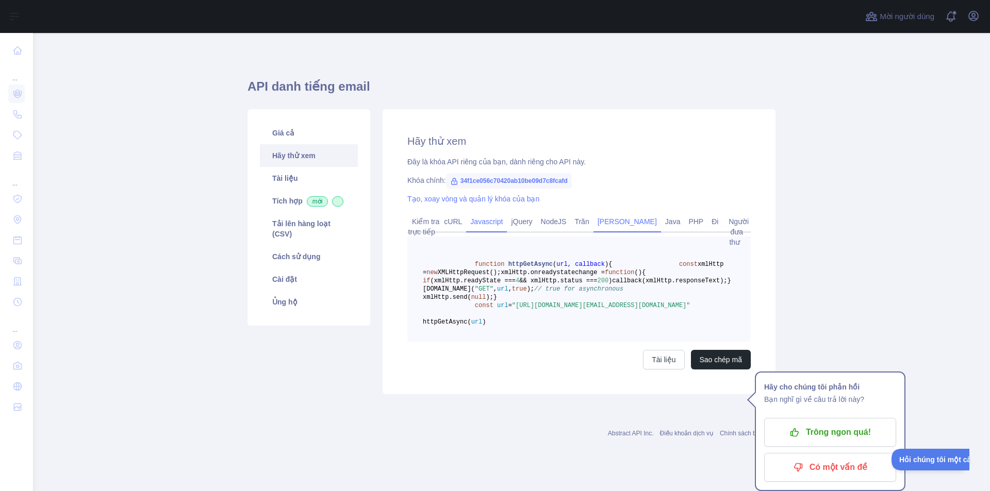
click at [611, 228] on div "Hồng ngọc" at bounding box center [627, 224] width 68 height 16
click at [665, 224] on font "Java" at bounding box center [672, 221] width 15 height 8
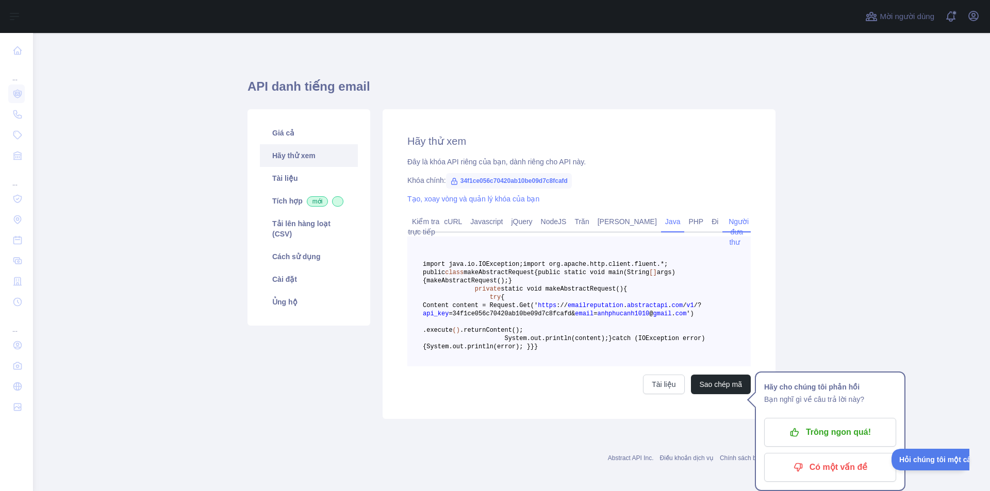
click at [742, 229] on link "Người đưa thư" at bounding box center [736, 231] width 24 height 37
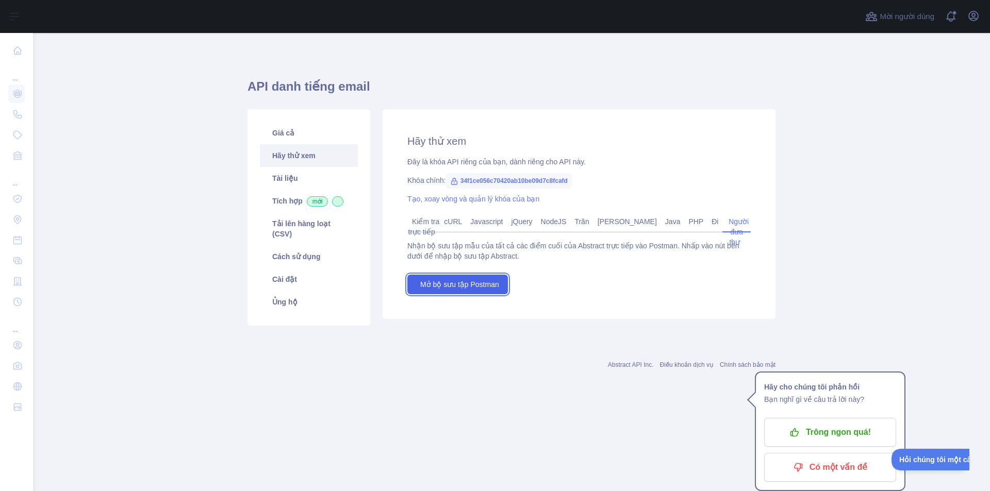
click at [454, 283] on font "Mở bộ sưu tập Postman" at bounding box center [459, 284] width 79 height 8
click at [499, 178] on font "34f1ce056c70420ab10be09d7c8fcafd" at bounding box center [513, 180] width 107 height 7
copy font "34f1ce056c70420ab10be09d7c8fcafd"
click at [470, 177] on font "34f1ce056c70420ab10be09d7c8fcafd" at bounding box center [513, 180] width 107 height 7
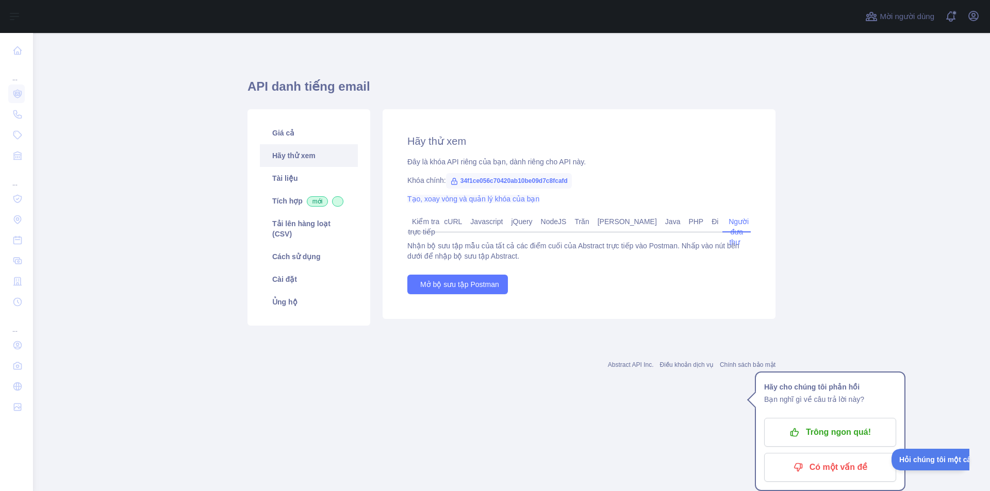
click at [447, 198] on font "Tạo, xoay vòng và quản lý khóa của bạn" at bounding box center [473, 199] width 132 height 8
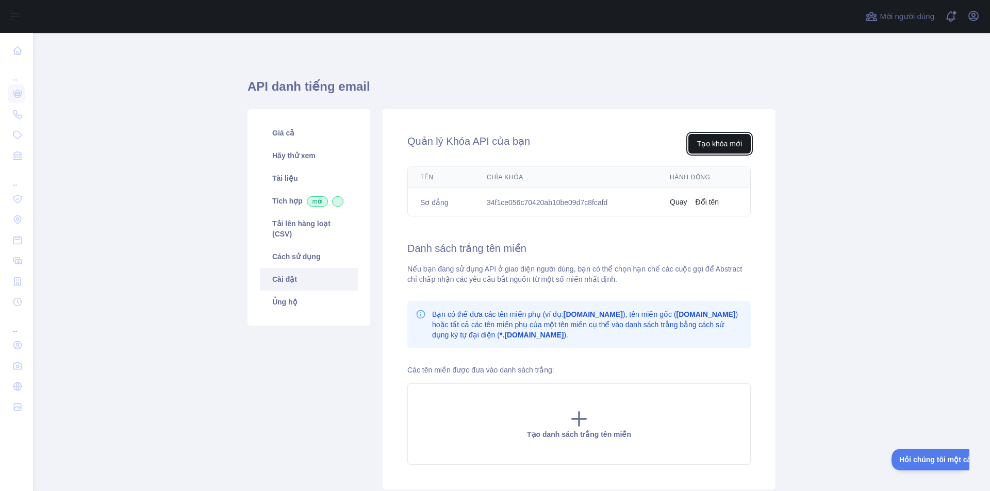
click at [714, 140] on font "Tạo khóa mới" at bounding box center [719, 144] width 45 height 8
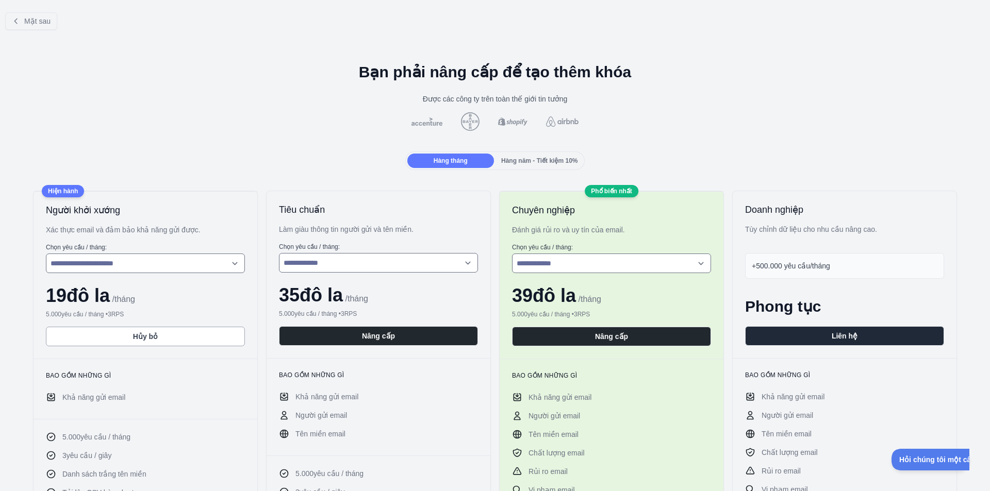
click at [164, 292] on div "19 đô la / tháng" at bounding box center [145, 296] width 199 height 21
click at [173, 258] on select "**********" at bounding box center [145, 264] width 199 height 20
select select "*"
click at [46, 254] on select "**********" at bounding box center [145, 264] width 199 height 20
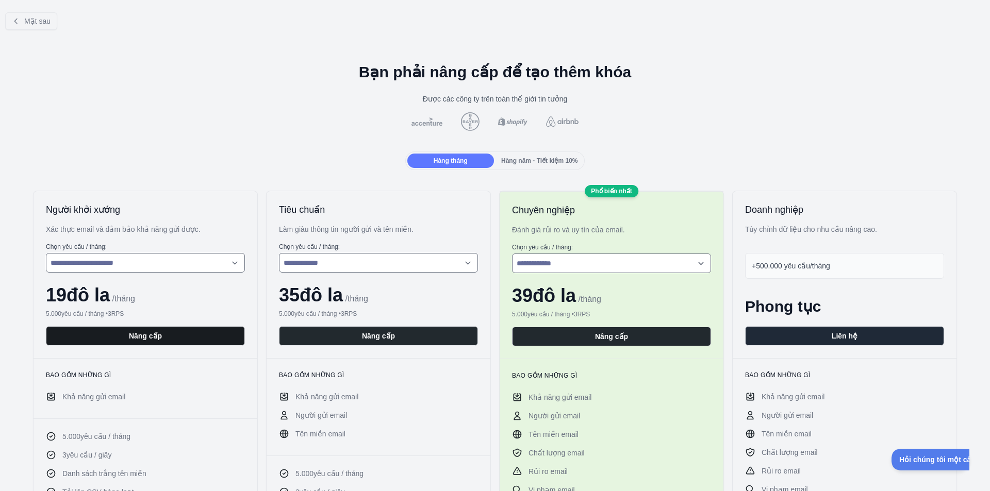
click at [152, 337] on font "Nâng cấp" at bounding box center [145, 336] width 33 height 8
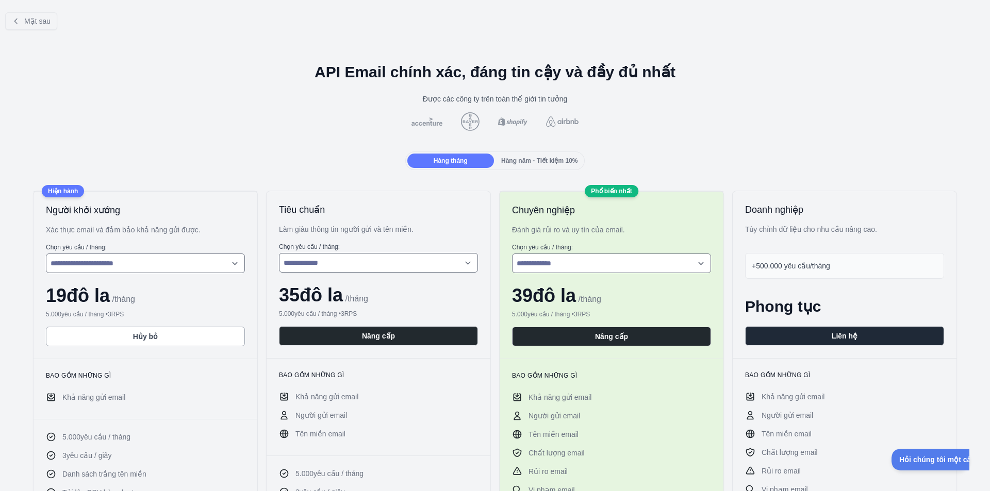
scroll to position [52, 0]
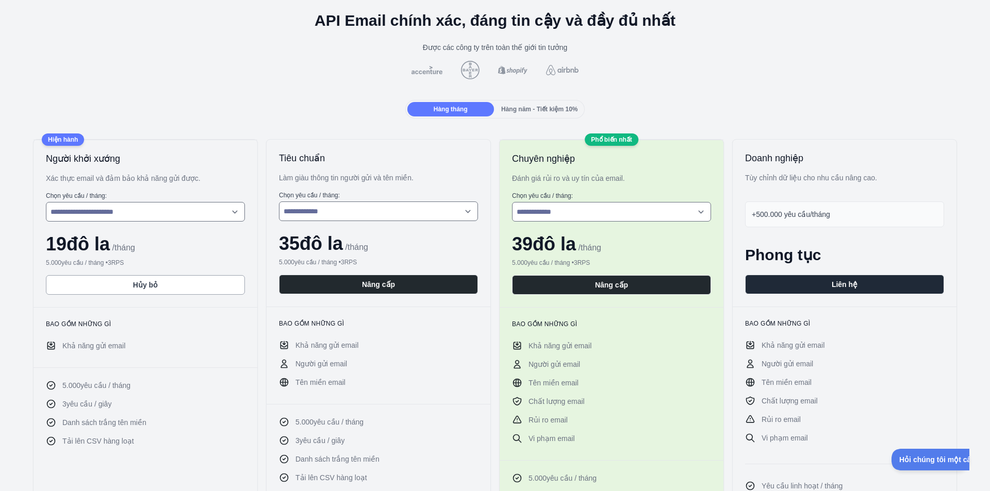
click at [114, 223] on div "**********" at bounding box center [145, 223] width 224 height 167
drag, startPoint x: 136, startPoint y: 215, endPoint x: 149, endPoint y: 219, distance: 13.9
click at [136, 215] on select "**********" at bounding box center [145, 212] width 199 height 20
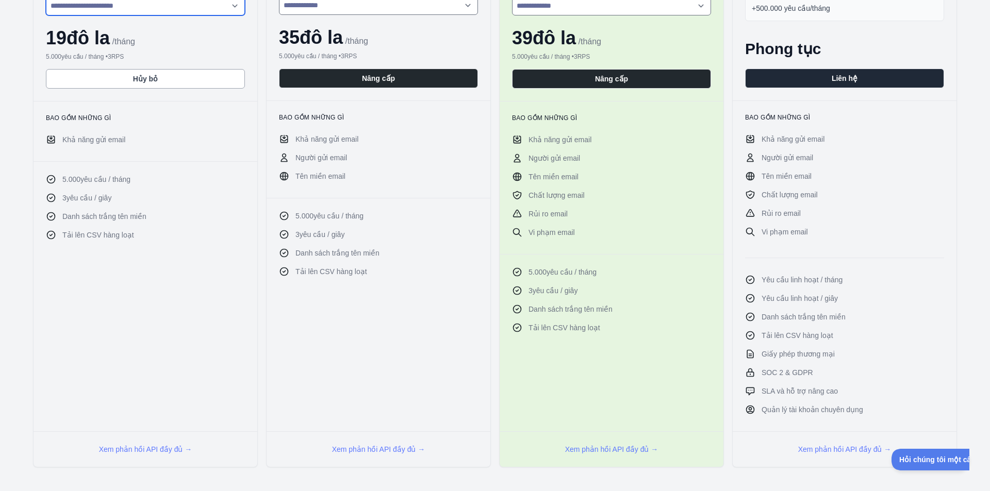
scroll to position [0, 0]
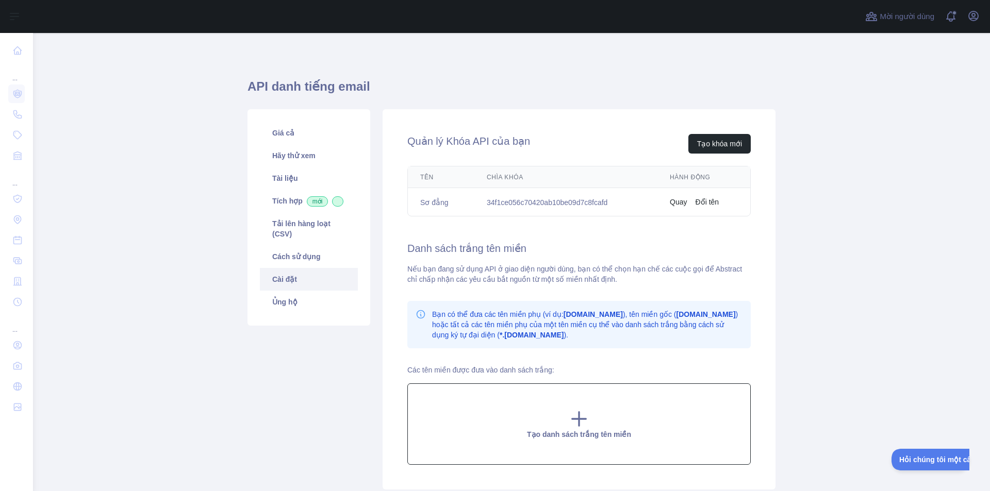
click at [603, 432] on font "Tạo danh sách trắng tên miền" at bounding box center [579, 434] width 104 height 8
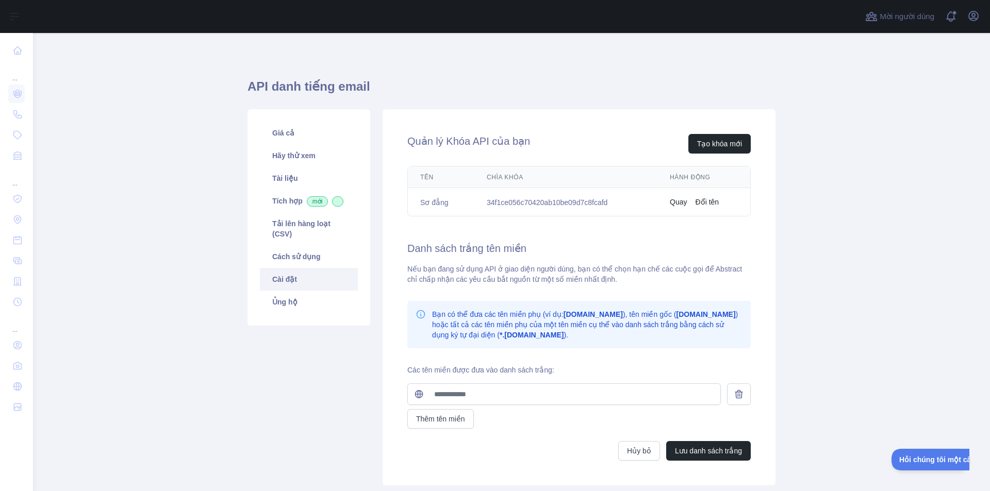
scroll to position [72, 0]
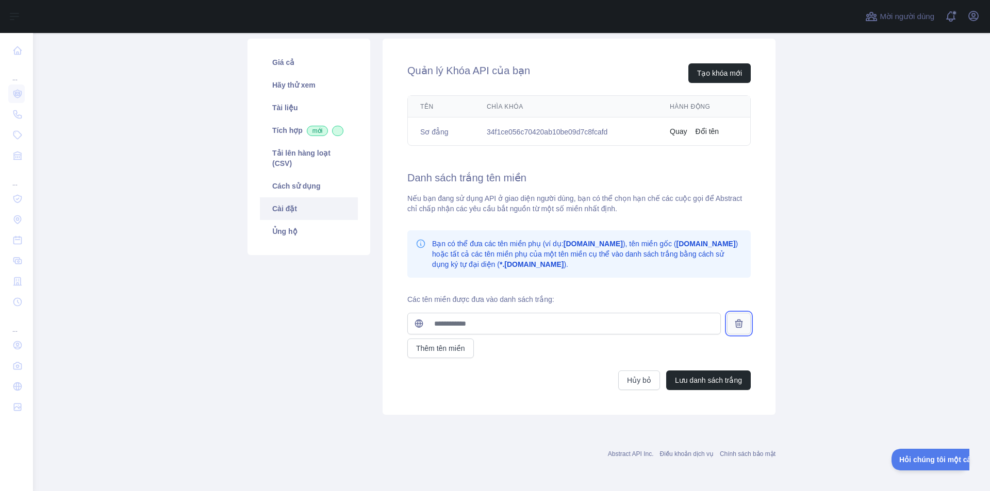
click at [741, 329] on button at bounding box center [739, 324] width 24 height 22
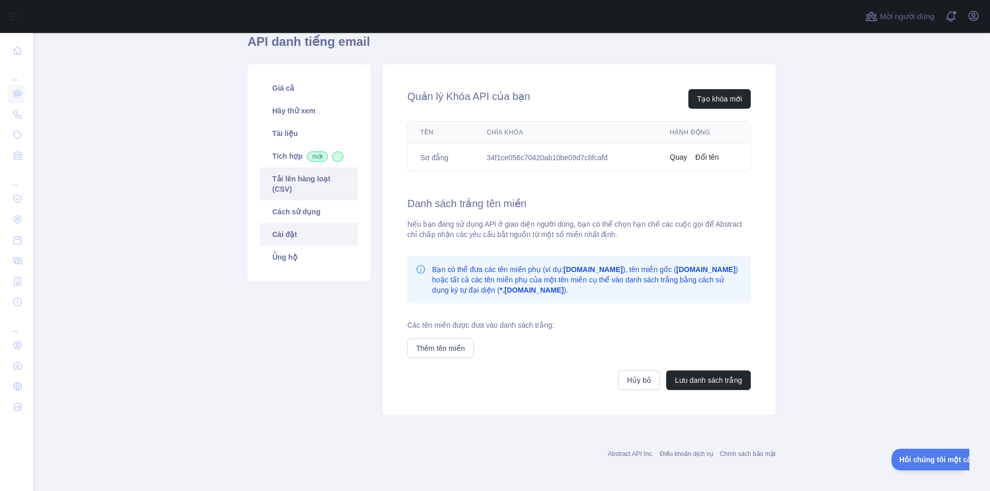
click at [317, 177] on font "Tải lên hàng loạt (CSV)" at bounding box center [301, 184] width 58 height 19
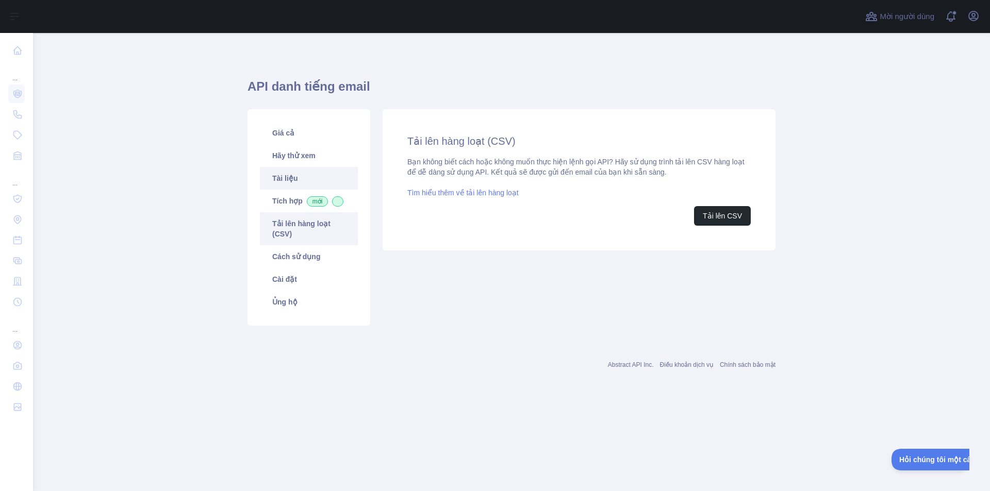
click at [313, 185] on link "Tài liệu" at bounding box center [309, 178] width 98 height 23
click at [304, 195] on link "Tích hợp mới" at bounding box center [309, 201] width 98 height 23
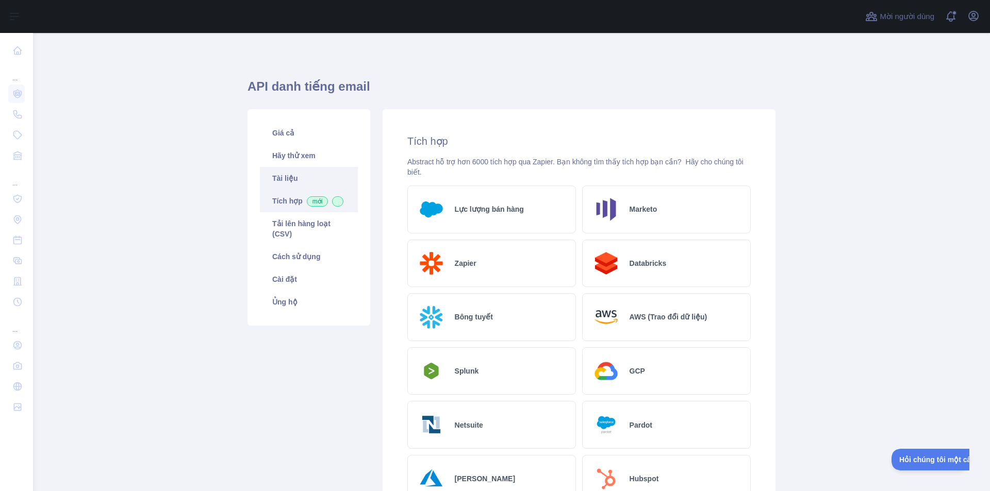
click at [321, 173] on link "Tài liệu" at bounding box center [309, 178] width 98 height 23
click at [307, 158] on font "Hãy thử xem" at bounding box center [293, 156] width 43 height 8
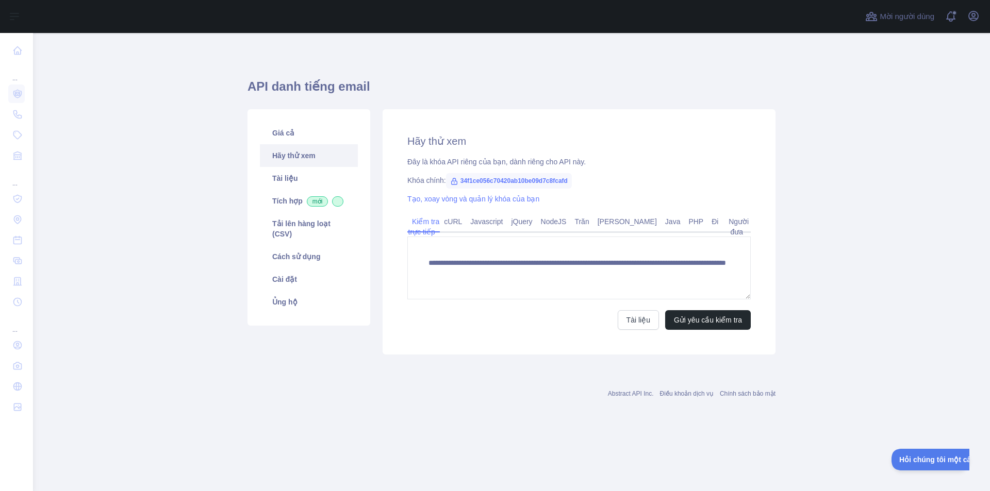
click at [519, 185] on span "34f1ce056c70420ab10be09d7c8fcafd" at bounding box center [509, 180] width 126 height 15
copy font "34f1ce056c70420ab10be09d7c8fcafd"
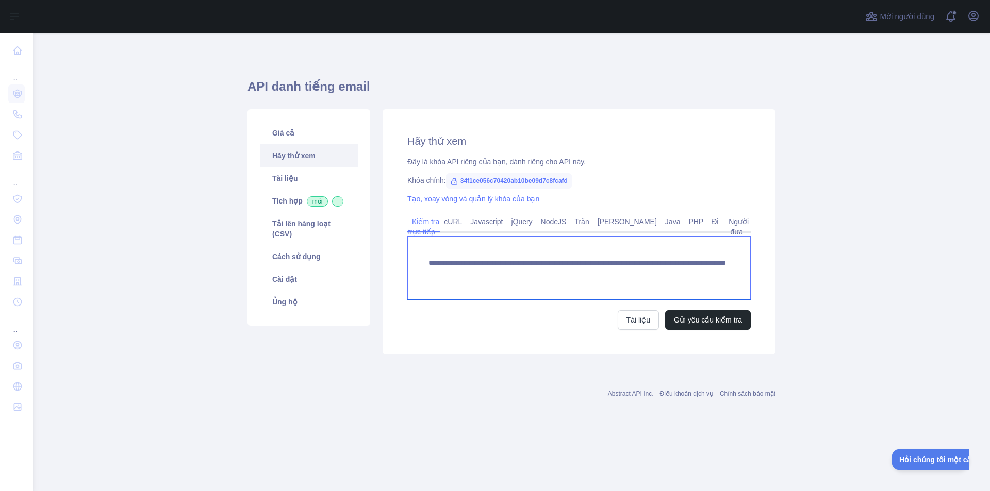
click at [549, 270] on textarea "**********" at bounding box center [578, 268] width 343 height 63
click at [453, 264] on textarea "**********" at bounding box center [578, 268] width 343 height 63
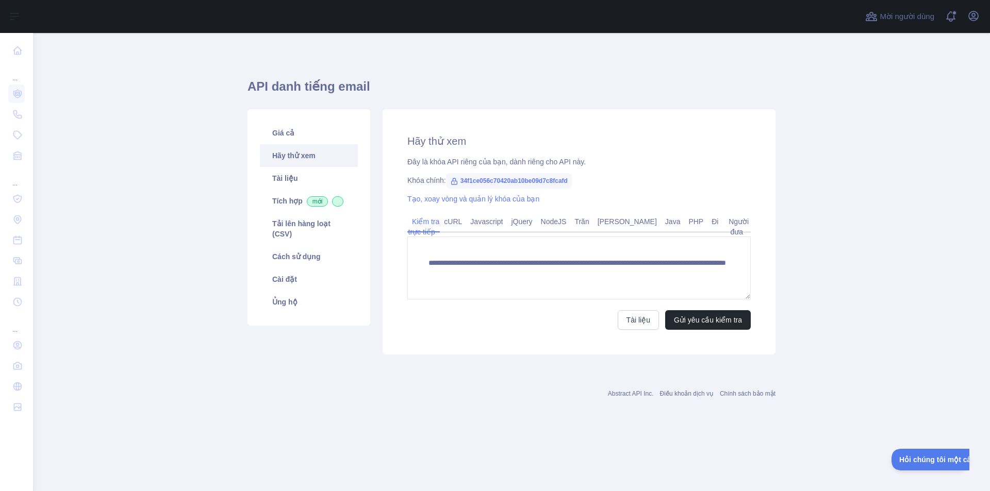
click at [598, 313] on div "Tài liệu Gửi yêu cầu kiểm tra" at bounding box center [578, 320] width 343 height 20
click at [640, 321] on font "Tài liệu" at bounding box center [638, 320] width 24 height 8
click at [514, 185] on span "34f1ce056c70420ab10be09d7c8fcafd" at bounding box center [509, 180] width 126 height 15
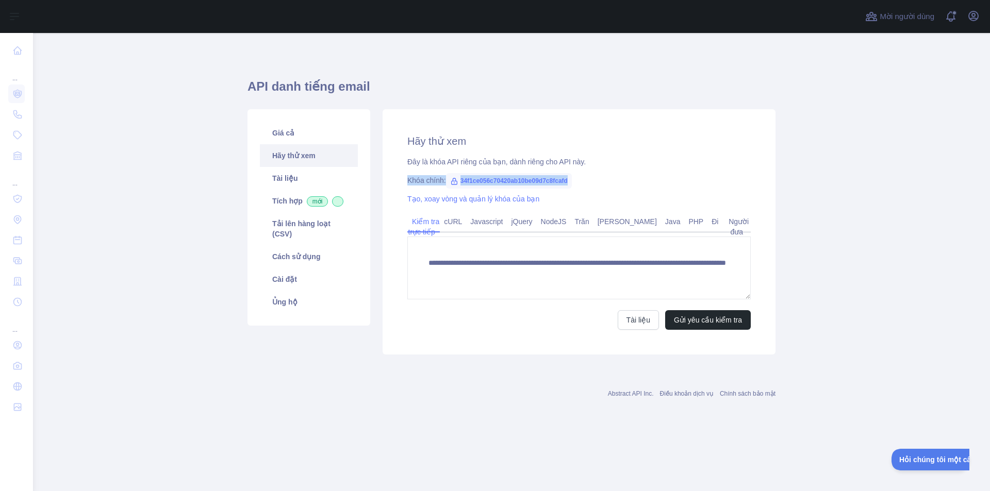
copy div "Khóa chính: 34f1ce056c70420ab10be09d7c8fcafd"
click at [530, 178] on font "34f1ce056c70420ab10be09d7c8fcafd" at bounding box center [513, 180] width 107 height 7
